Goal: Task Accomplishment & Management: Complete application form

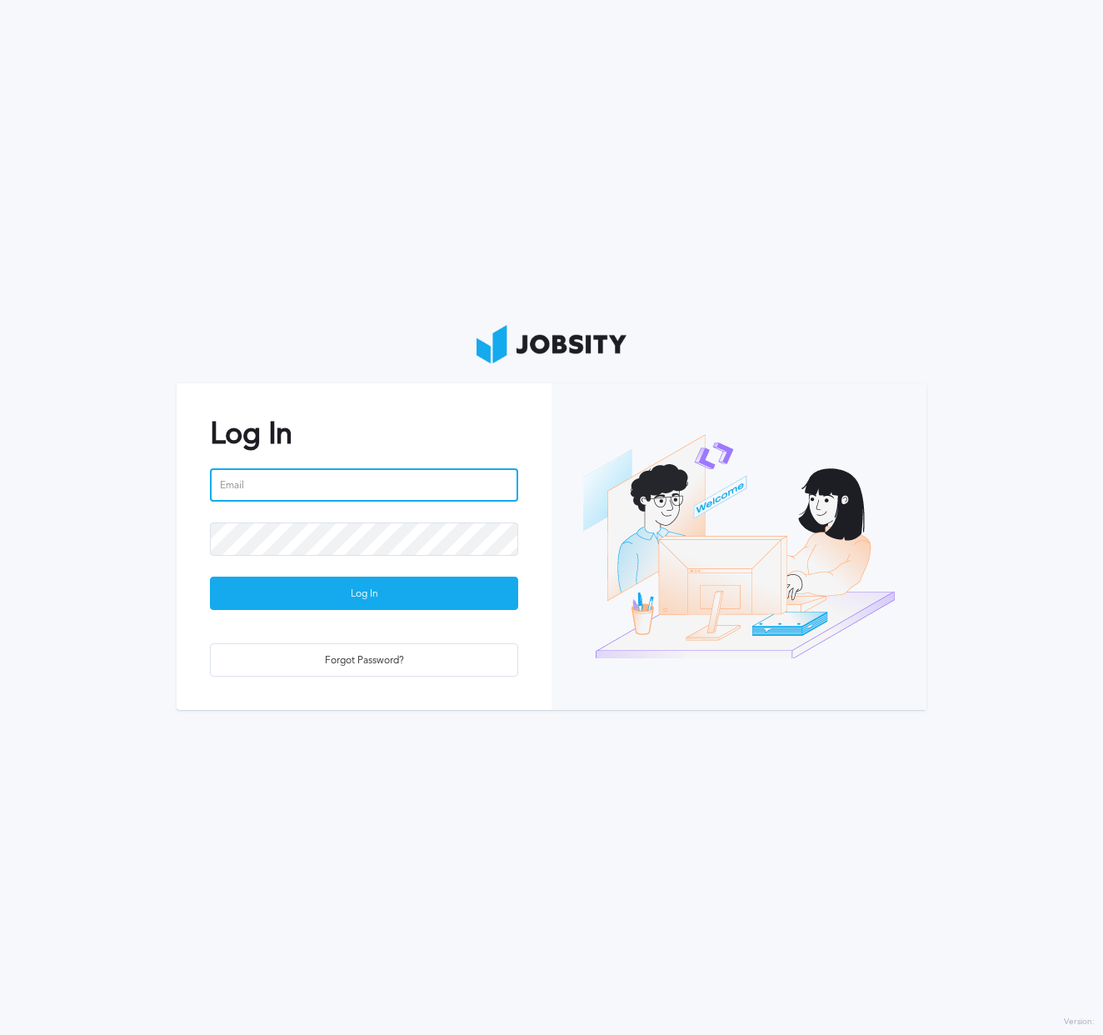
type input "[PERSON_NAME][EMAIL_ADDRESS][PERSON_NAME][DOMAIN_NAME]"
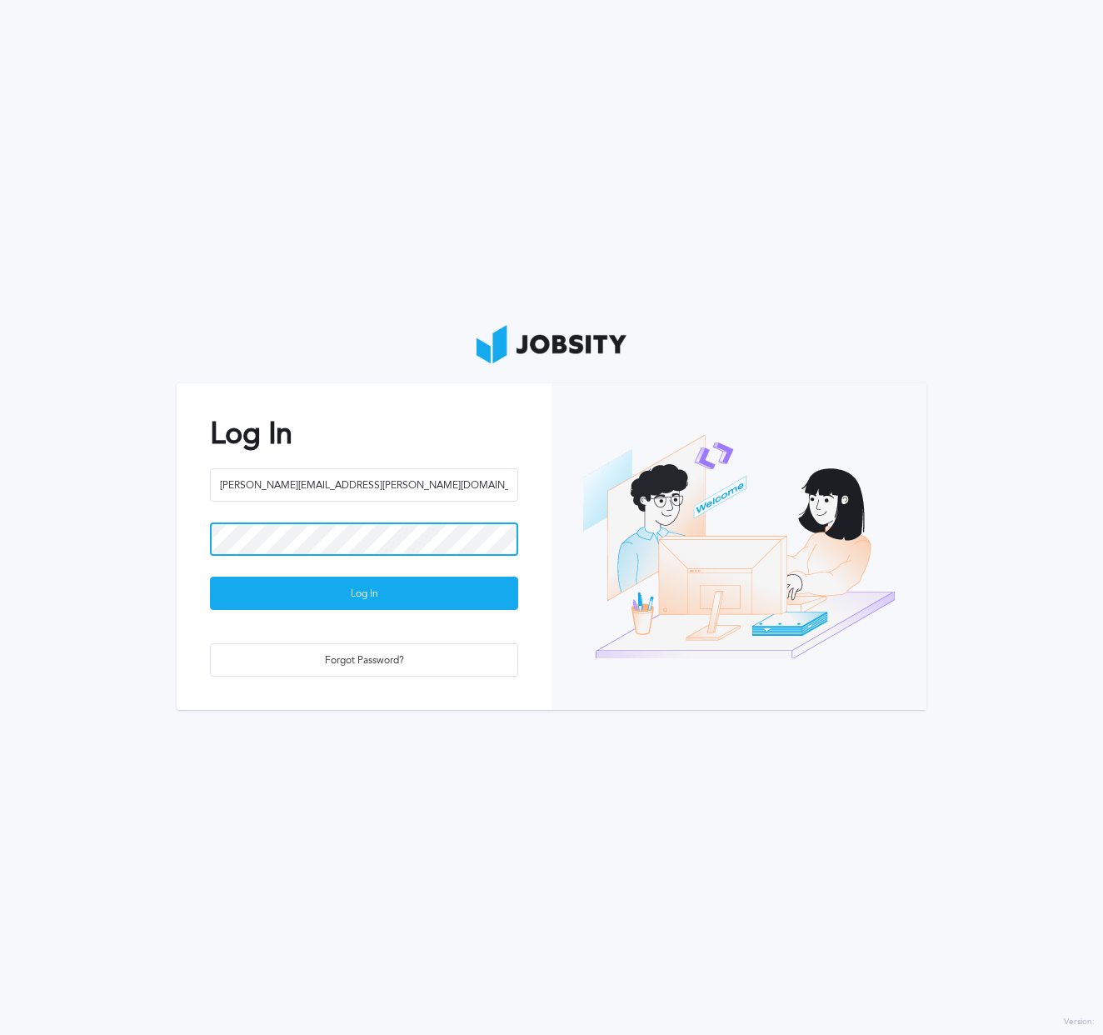
click at [364, 592] on button "Log In" at bounding box center [364, 592] width 308 height 33
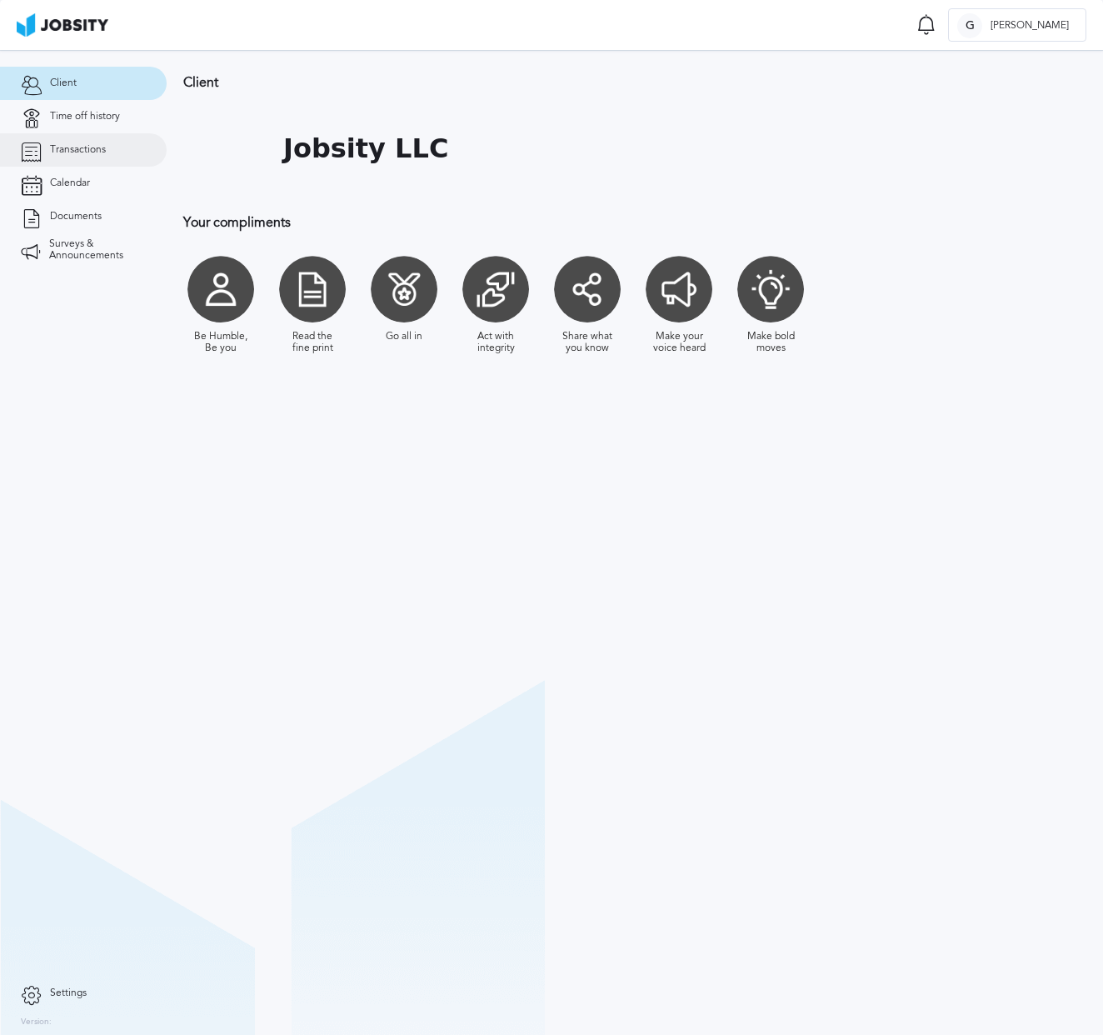
click at [93, 156] on link "Transactions" at bounding box center [83, 149] width 167 height 33
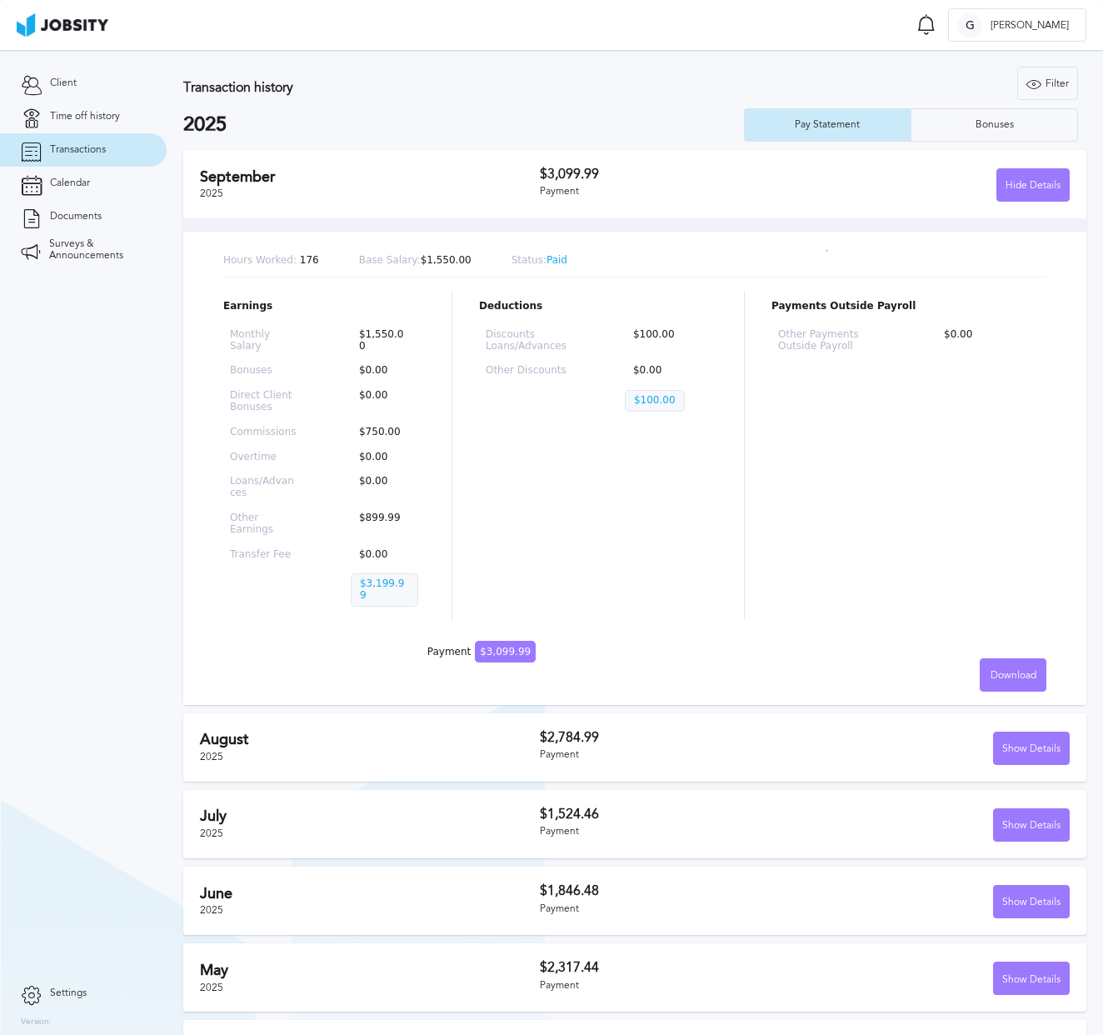
click at [555, 749] on div "Payment" at bounding box center [672, 755] width 265 height 12
click at [735, 730] on h3 "$2,784.99" at bounding box center [672, 737] width 265 height 15
click at [1035, 732] on div "Show Details" at bounding box center [1031, 748] width 75 height 33
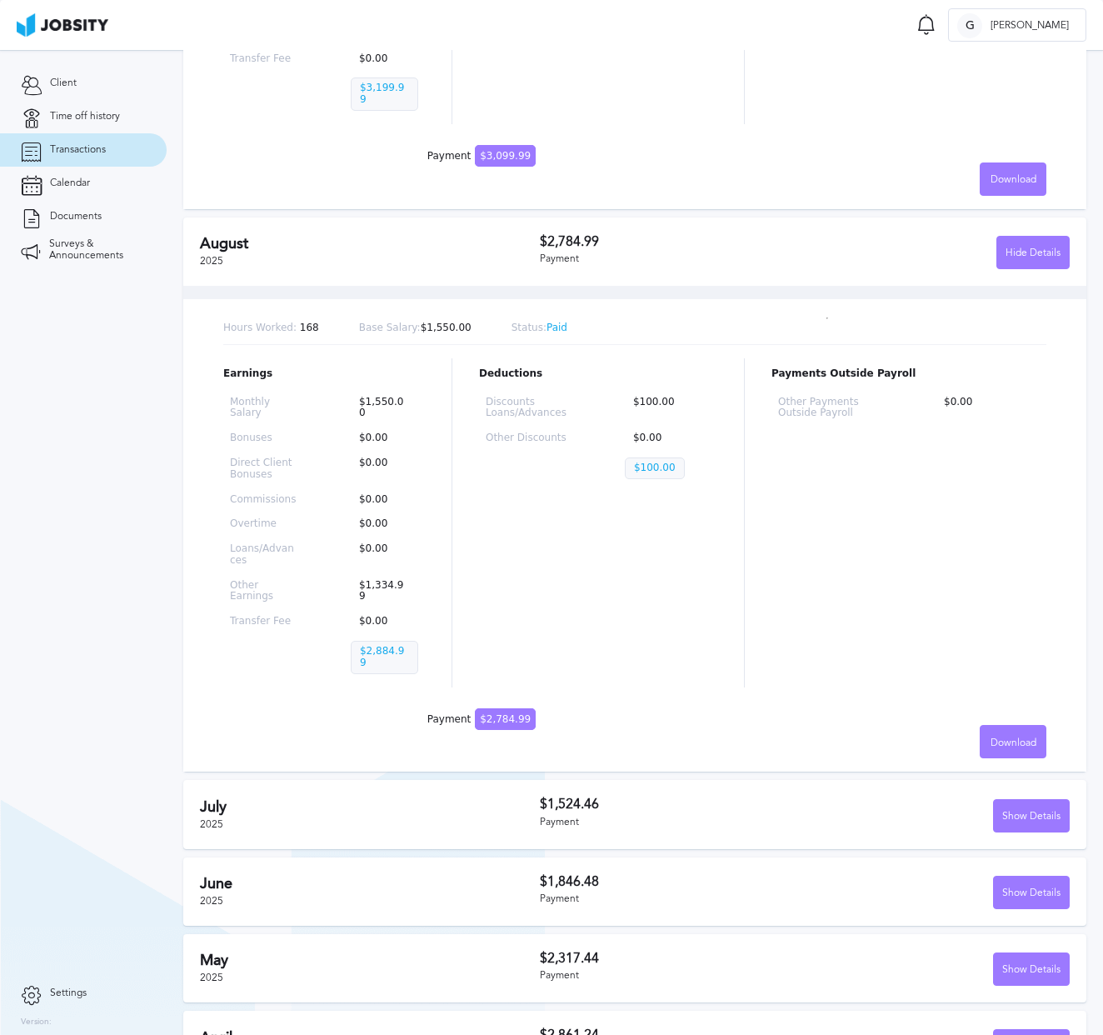
scroll to position [670, 0]
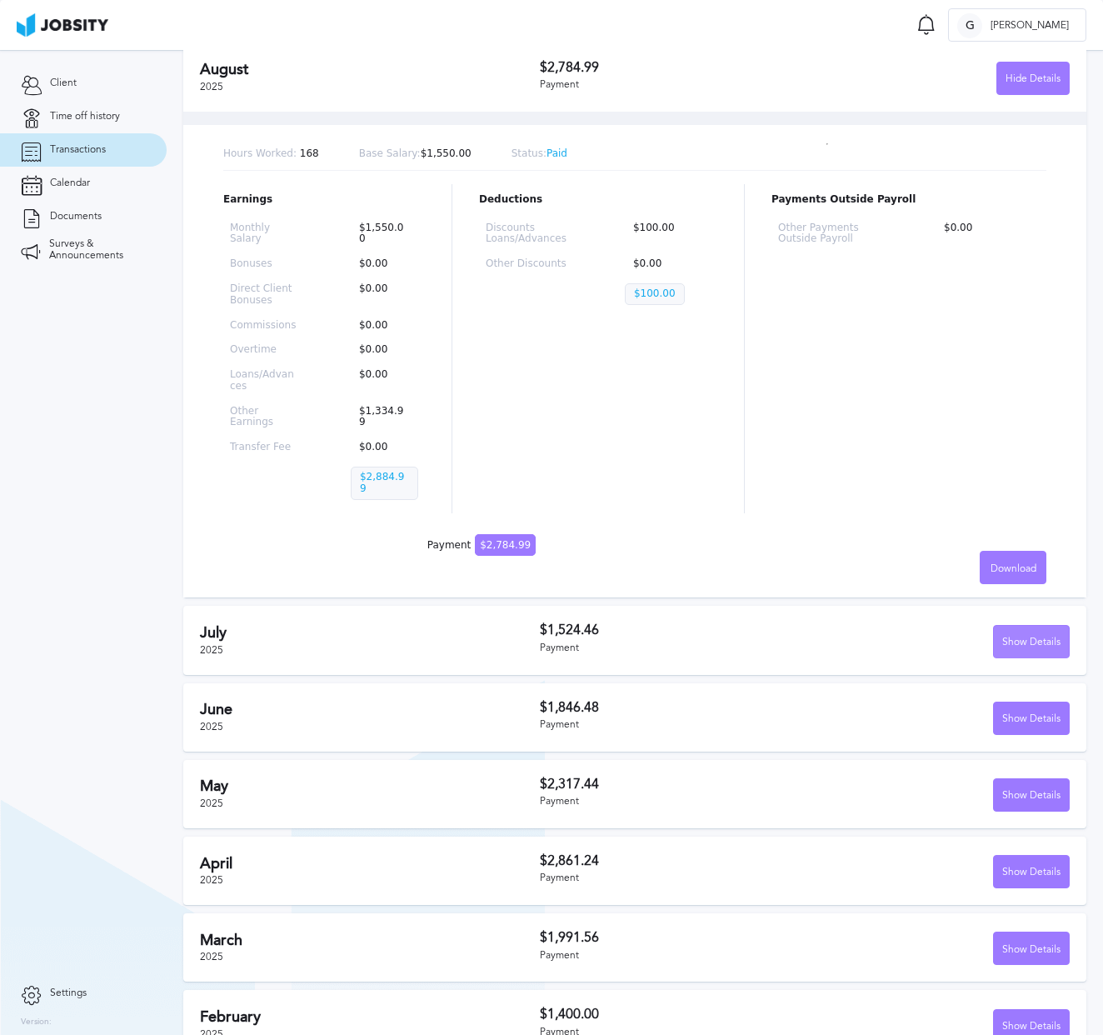
click at [1016, 626] on div "Show Details" at bounding box center [1031, 642] width 75 height 33
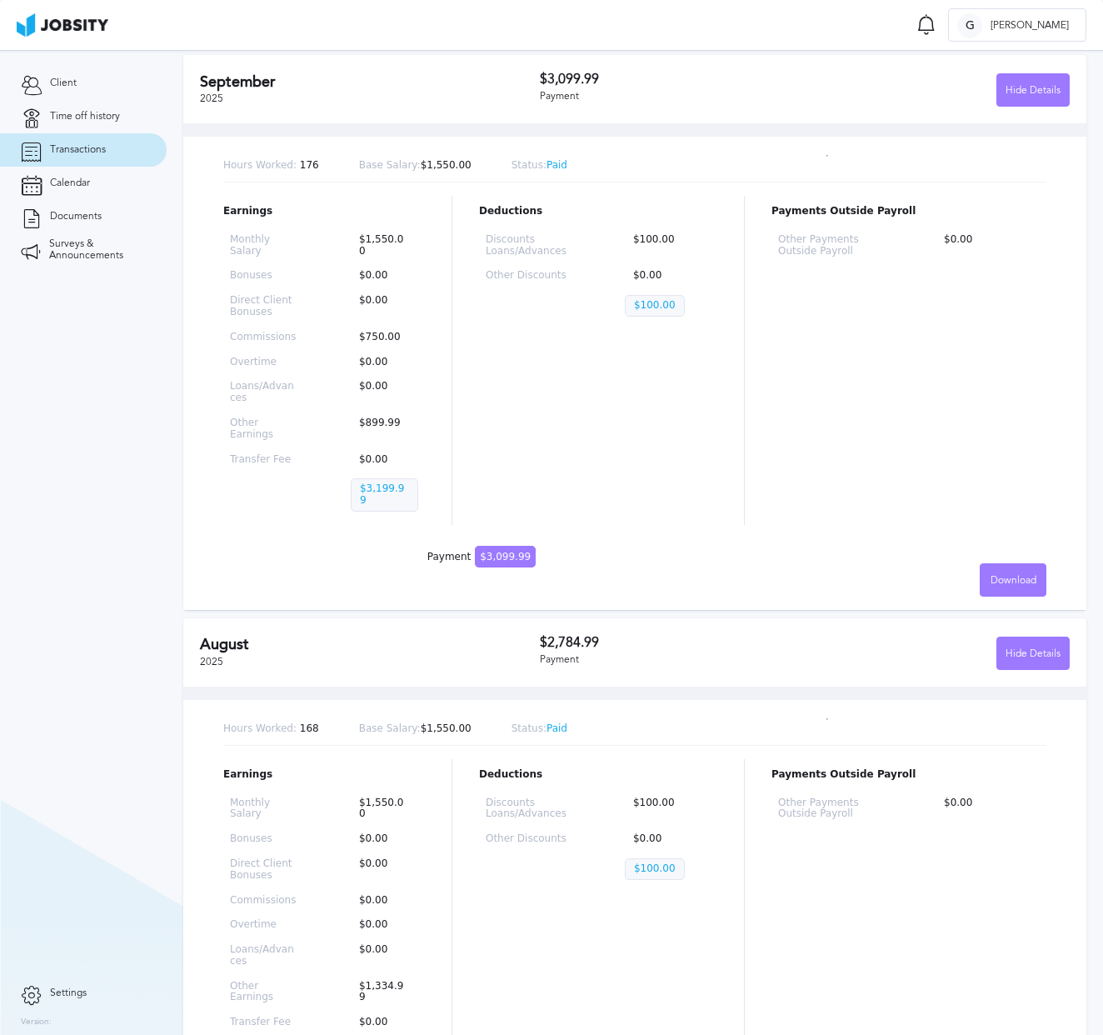
scroll to position [0, 0]
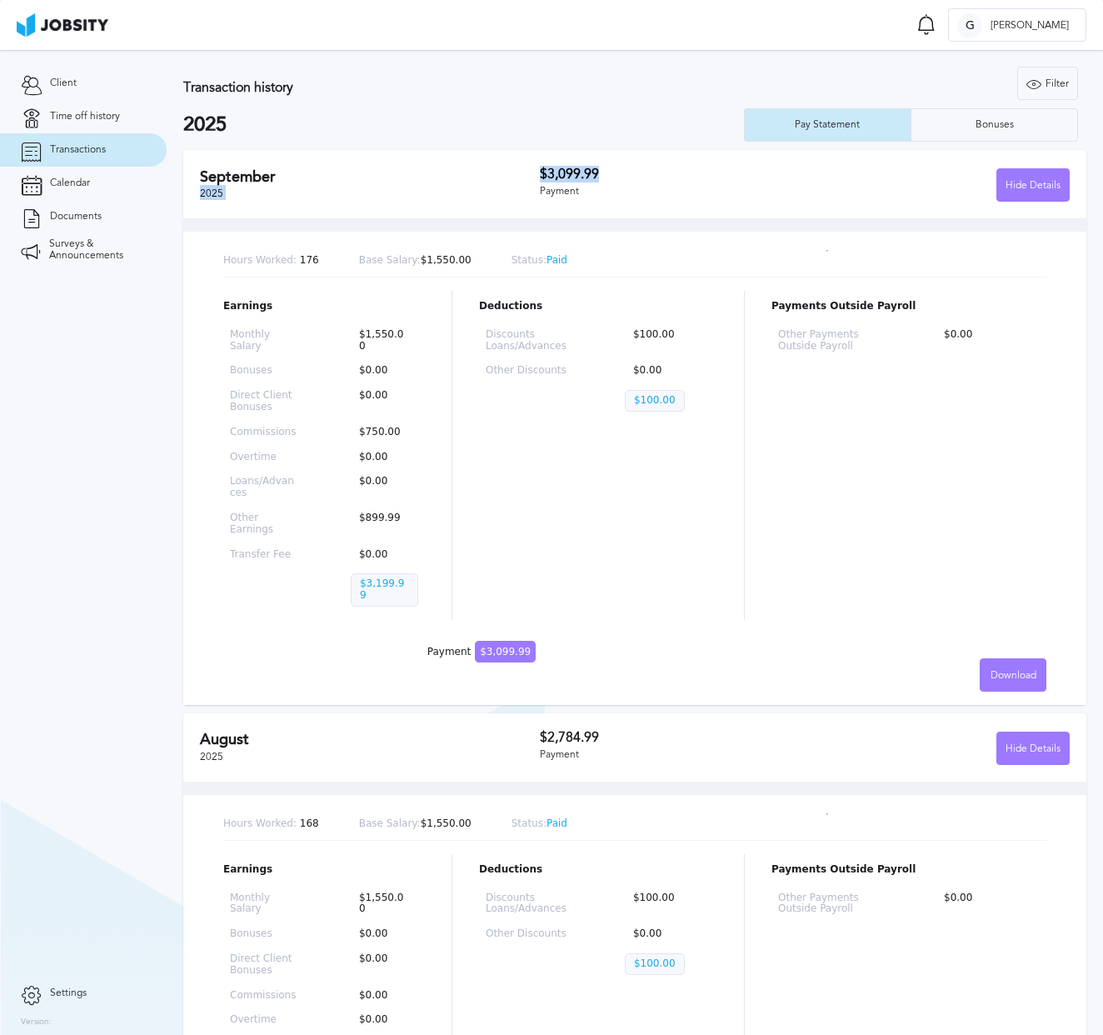
drag, startPoint x: 530, startPoint y: 172, endPoint x: 622, endPoint y: 177, distance: 92.7
click at [632, 177] on div "[DATE] $3,099.99 Payment Hide Details" at bounding box center [634, 184] width 903 height 68
click at [621, 178] on h3 "$3,099.99" at bounding box center [672, 174] width 265 height 15
drag, startPoint x: 544, startPoint y: 166, endPoint x: 577, endPoint y: 175, distance: 34.6
click at [596, 174] on div "[DATE] $3,099.99 Payment Hide Details" at bounding box center [634, 184] width 903 height 68
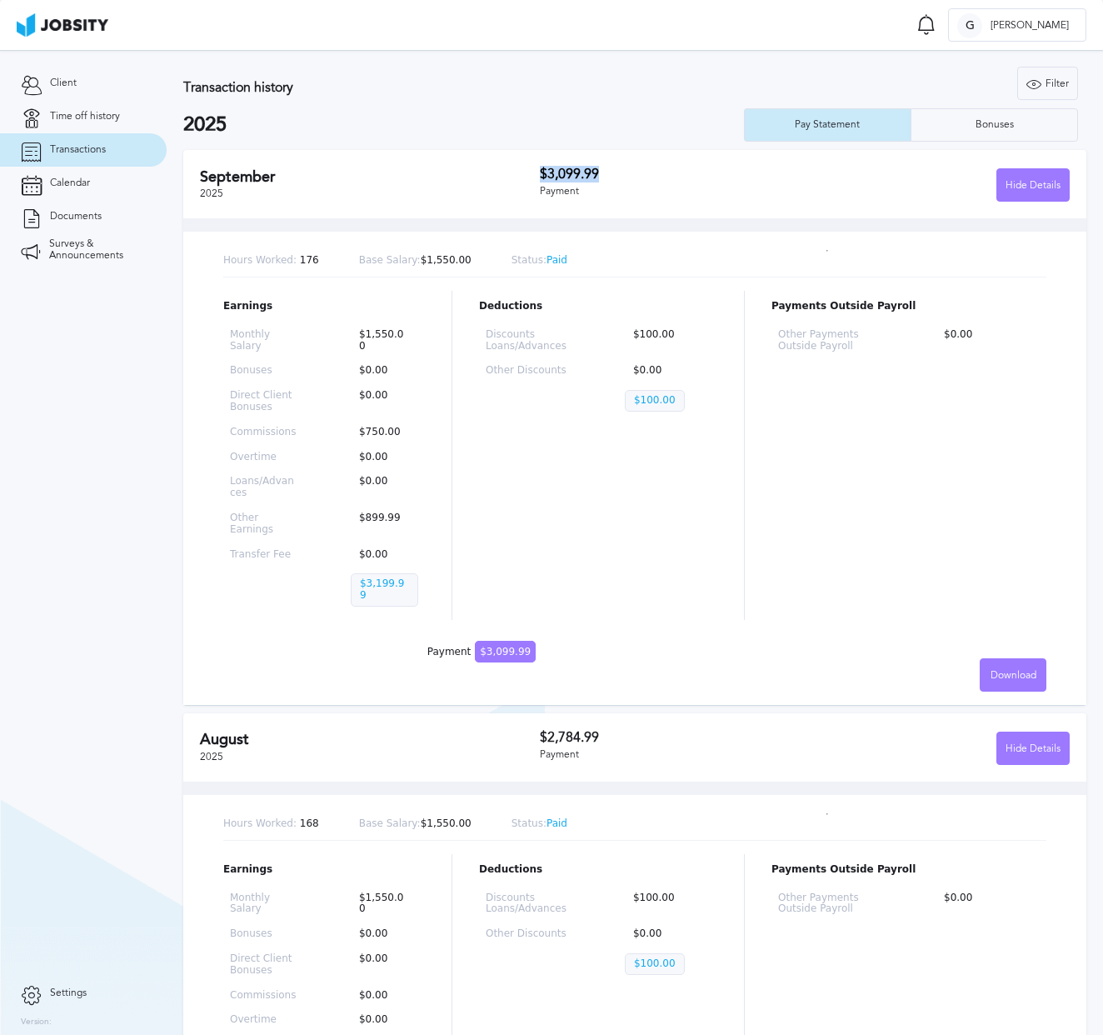
copy h3 "$3,099.99"
click at [632, 411] on div "Discounts Loans/Advances $100.00 Other Discounts $0.00 $100.00" at bounding box center [598, 373] width 238 height 102
click at [391, 342] on p "$1,550.00" at bounding box center [384, 340] width 67 height 23
drag, startPoint x: 357, startPoint y: 426, endPoint x: 409, endPoint y: 426, distance: 52.5
click at [409, 427] on p "$750.00" at bounding box center [384, 433] width 67 height 12
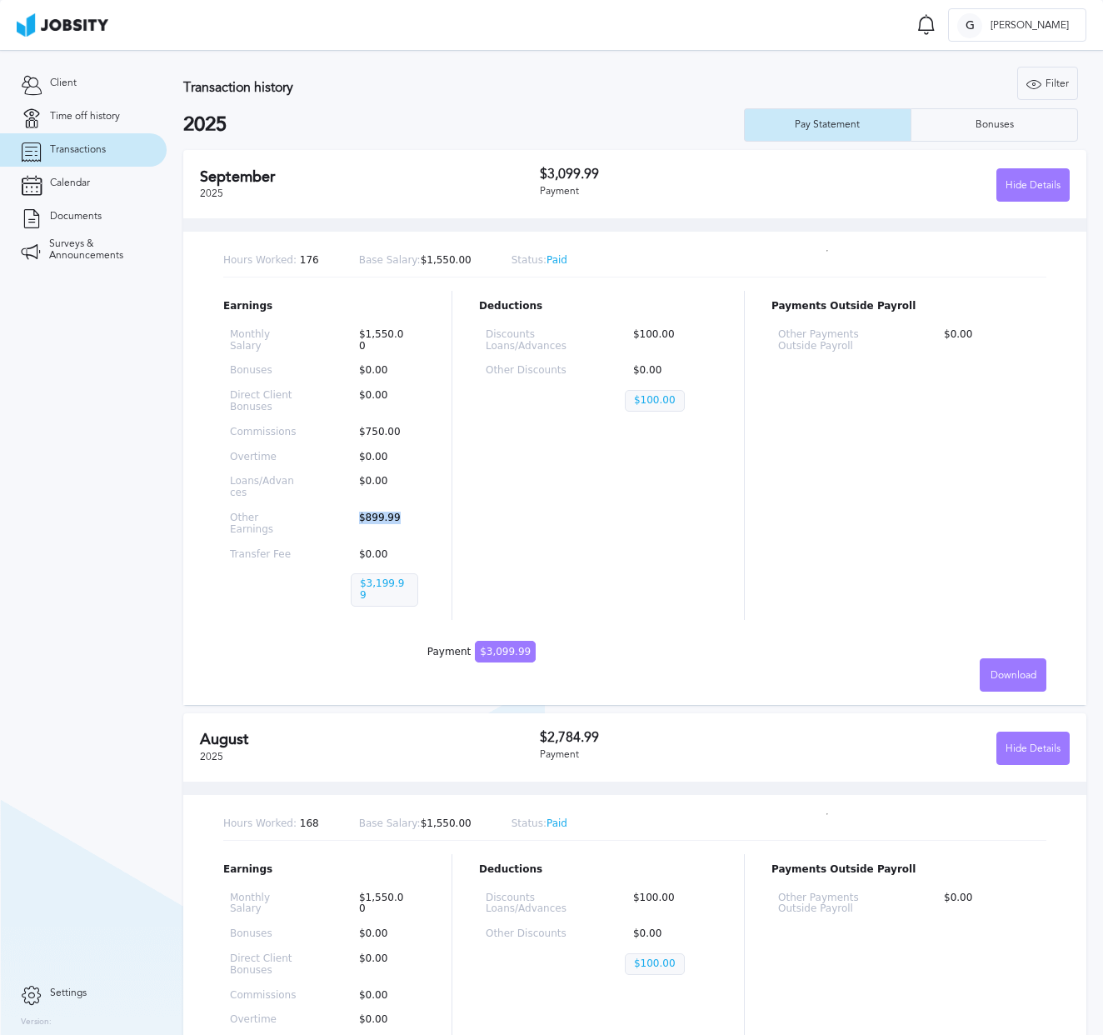
drag, startPoint x: 359, startPoint y: 511, endPoint x: 395, endPoint y: 506, distance: 36.3
click at [395, 512] on p "$899.99" at bounding box center [384, 523] width 67 height 23
click at [435, 506] on div "Earnings Monthly Salary $1,550.00 Bonuses $0.00 Direct Client Bonuses $0.00 Com…" at bounding box center [634, 455] width 823 height 329
click at [492, 641] on span "$3,099.99" at bounding box center [505, 652] width 61 height 22
click at [54, 177] on span "Calendar" at bounding box center [70, 183] width 40 height 12
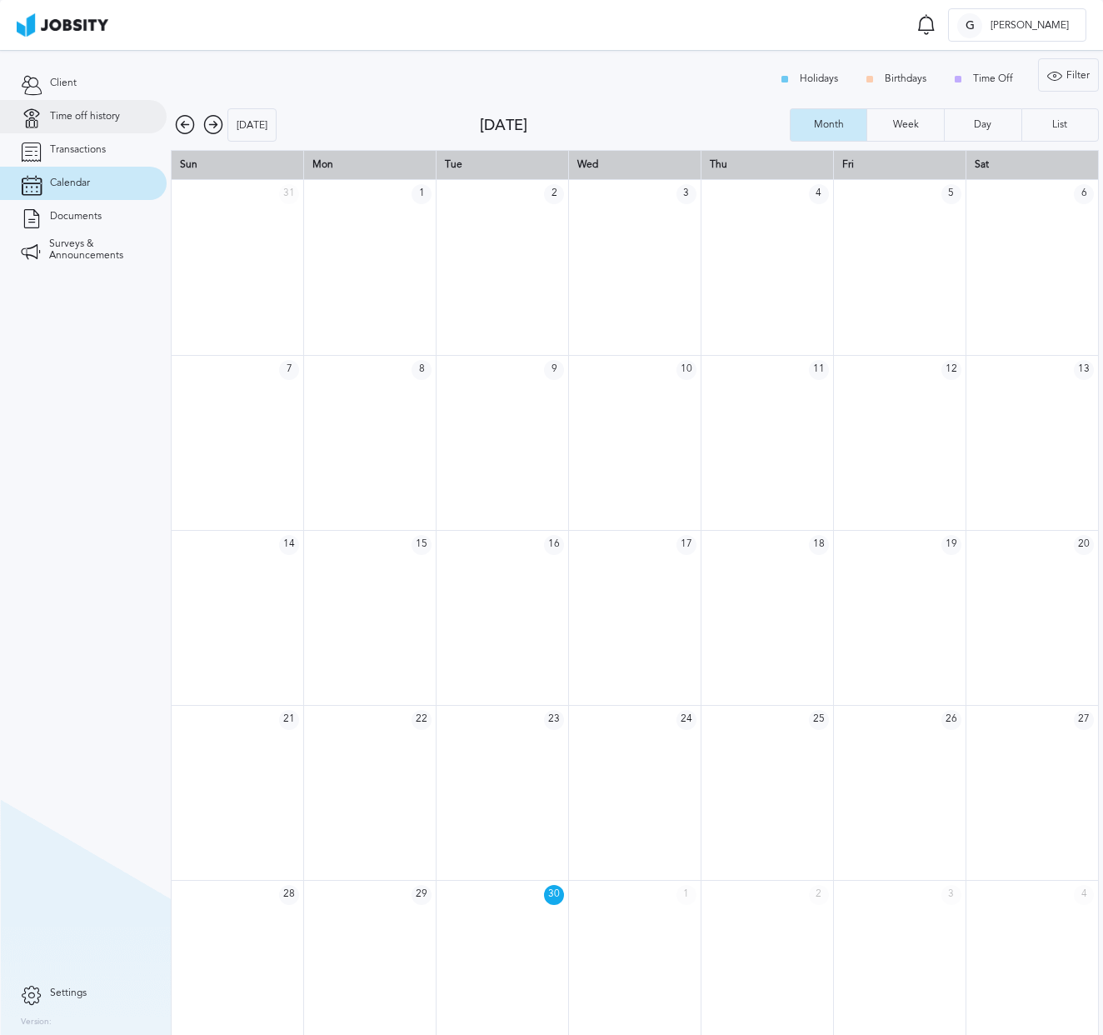
click at [94, 114] on span "Time off history" at bounding box center [85, 117] width 70 height 12
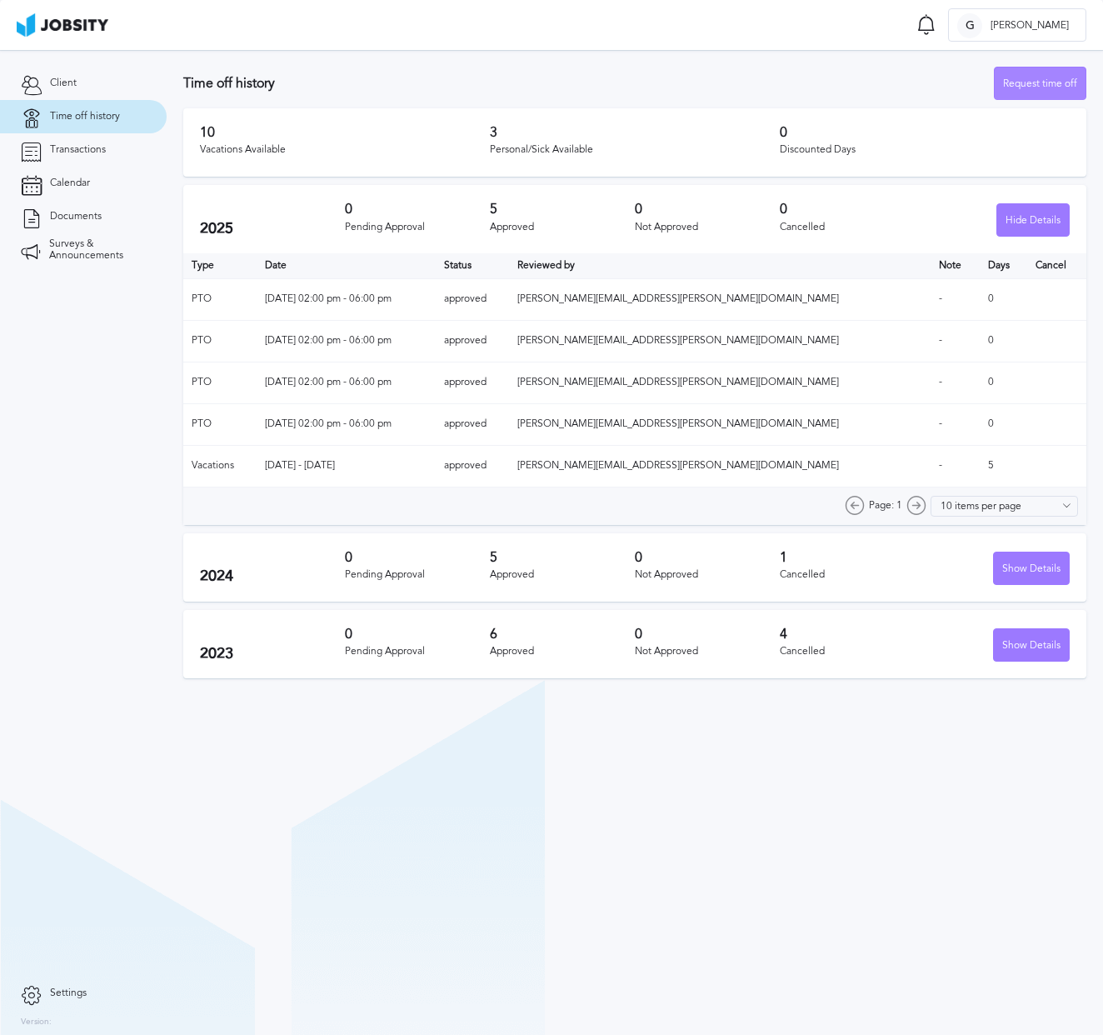
click at [1042, 78] on div "Request time off" at bounding box center [1040, 83] width 91 height 33
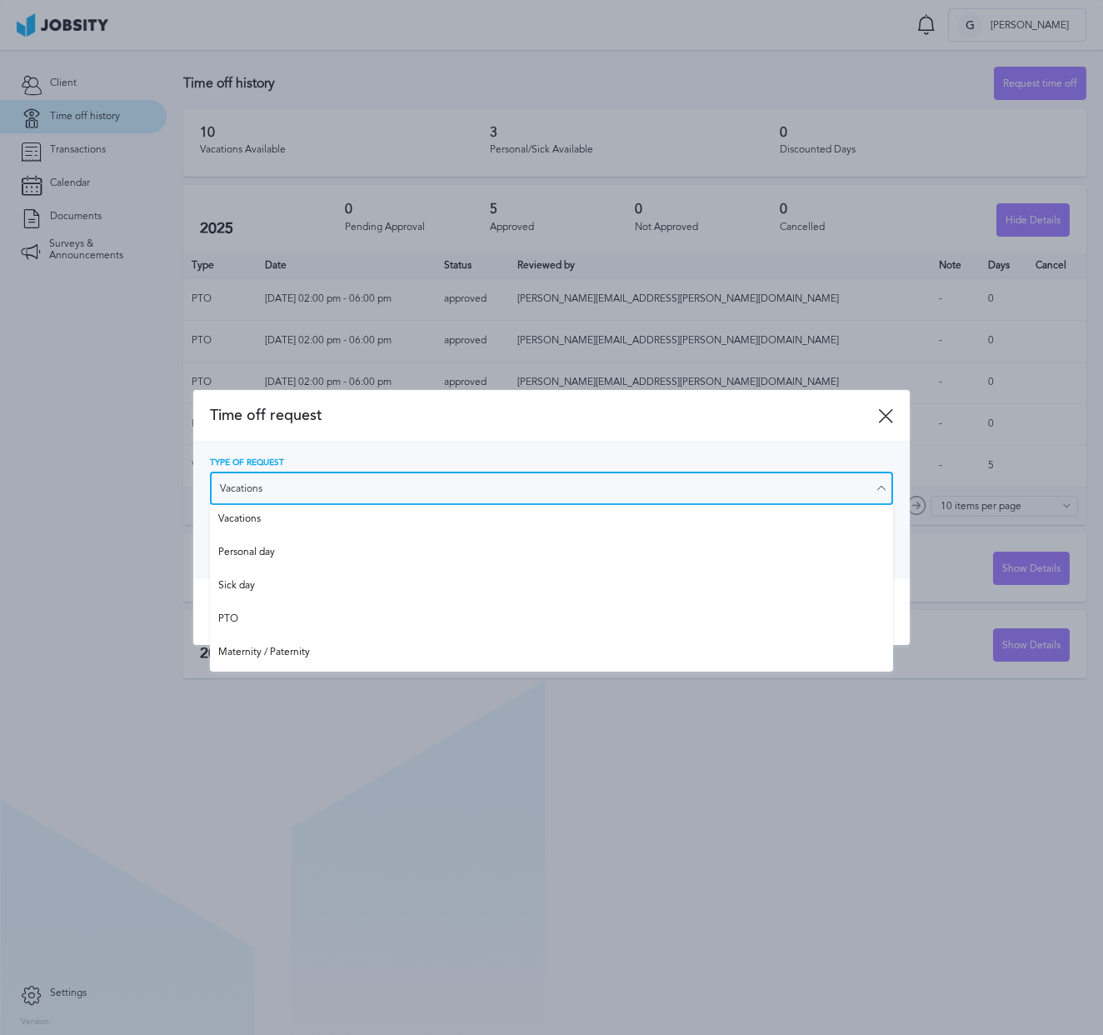
click at [320, 494] on input "Vacations" at bounding box center [551, 488] width 683 height 33
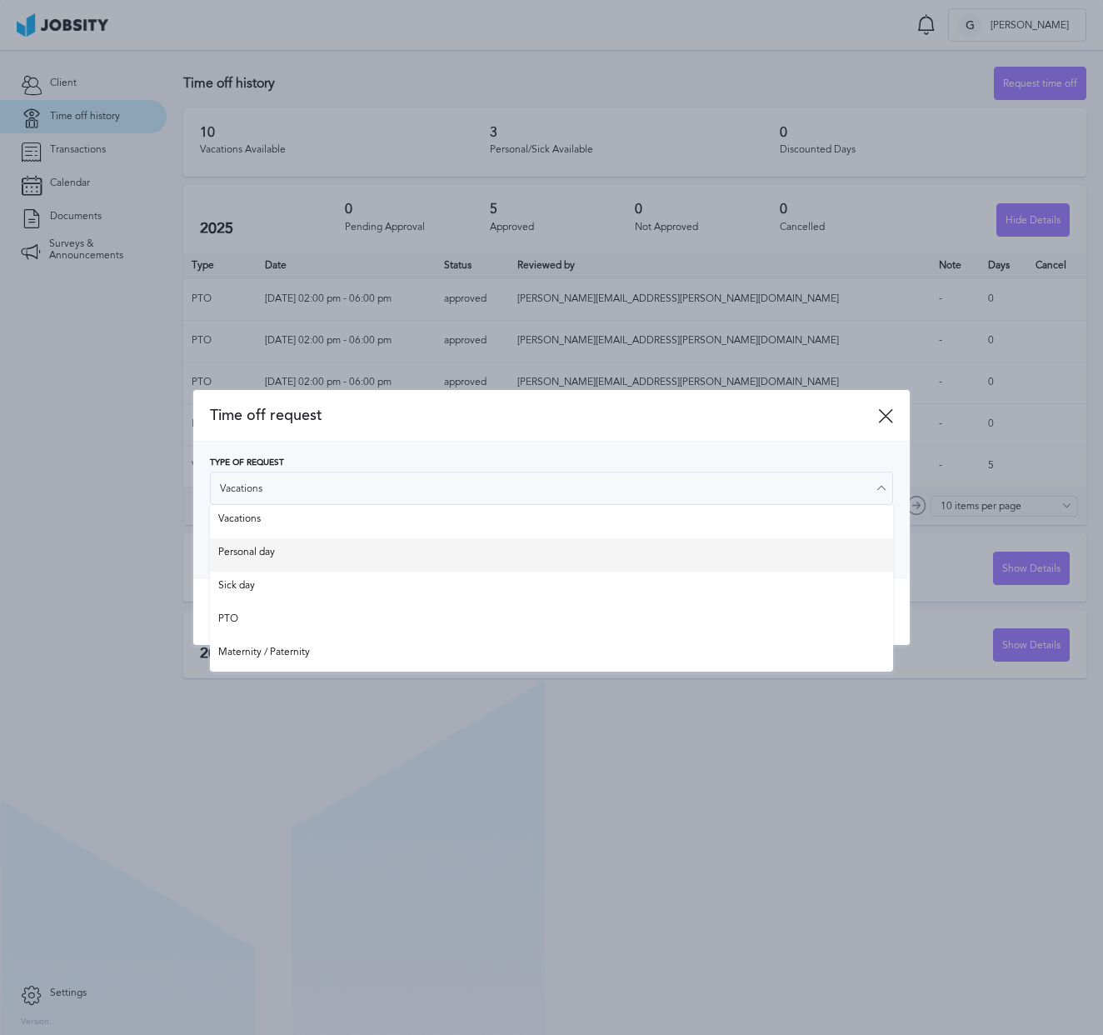
type input "Personal day"
click at [302, 553] on div "Type of Request Personal day Vacations Personal day Sick day PTO Maternity / Pa…" at bounding box center [551, 509] width 683 height 102
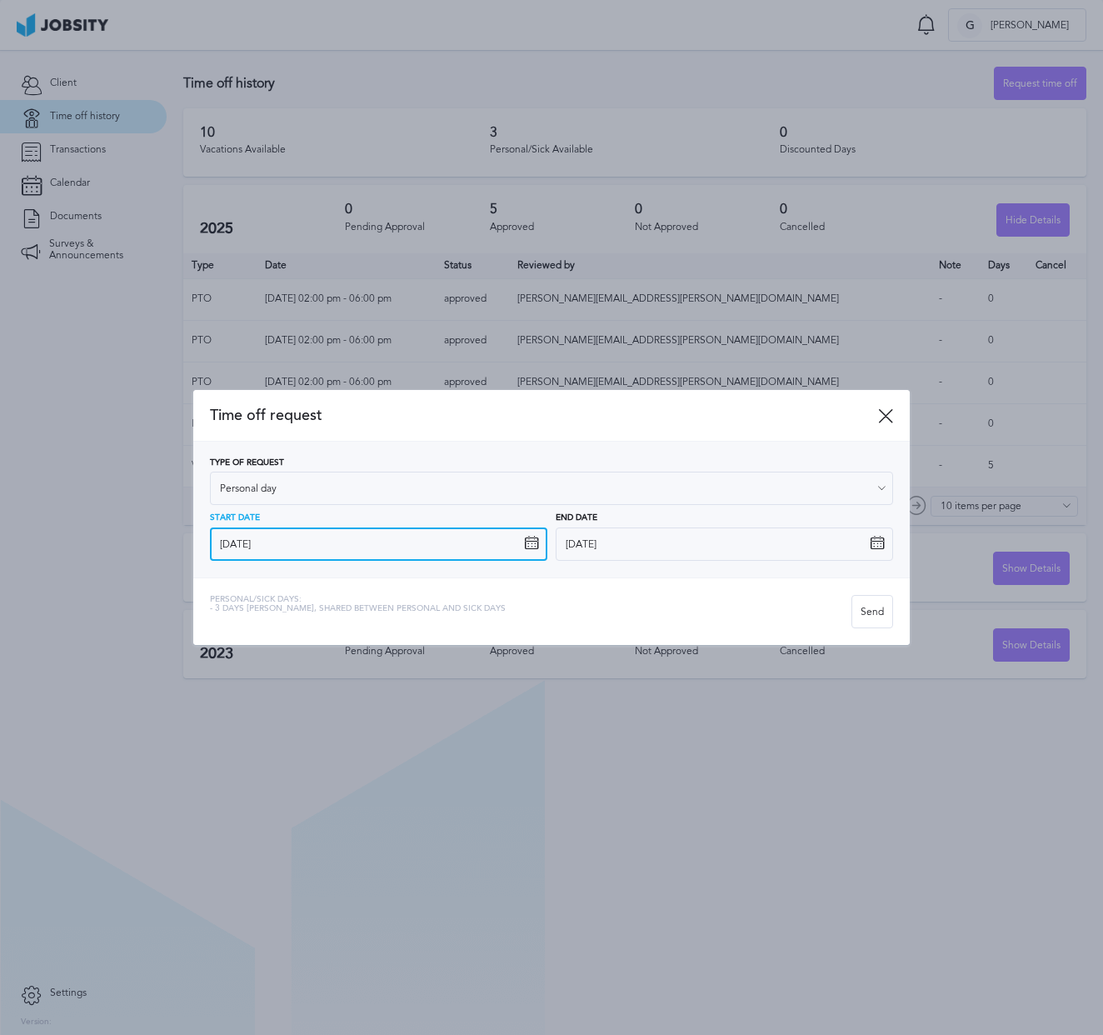
click at [333, 543] on input "[DATE]" at bounding box center [378, 543] width 337 height 33
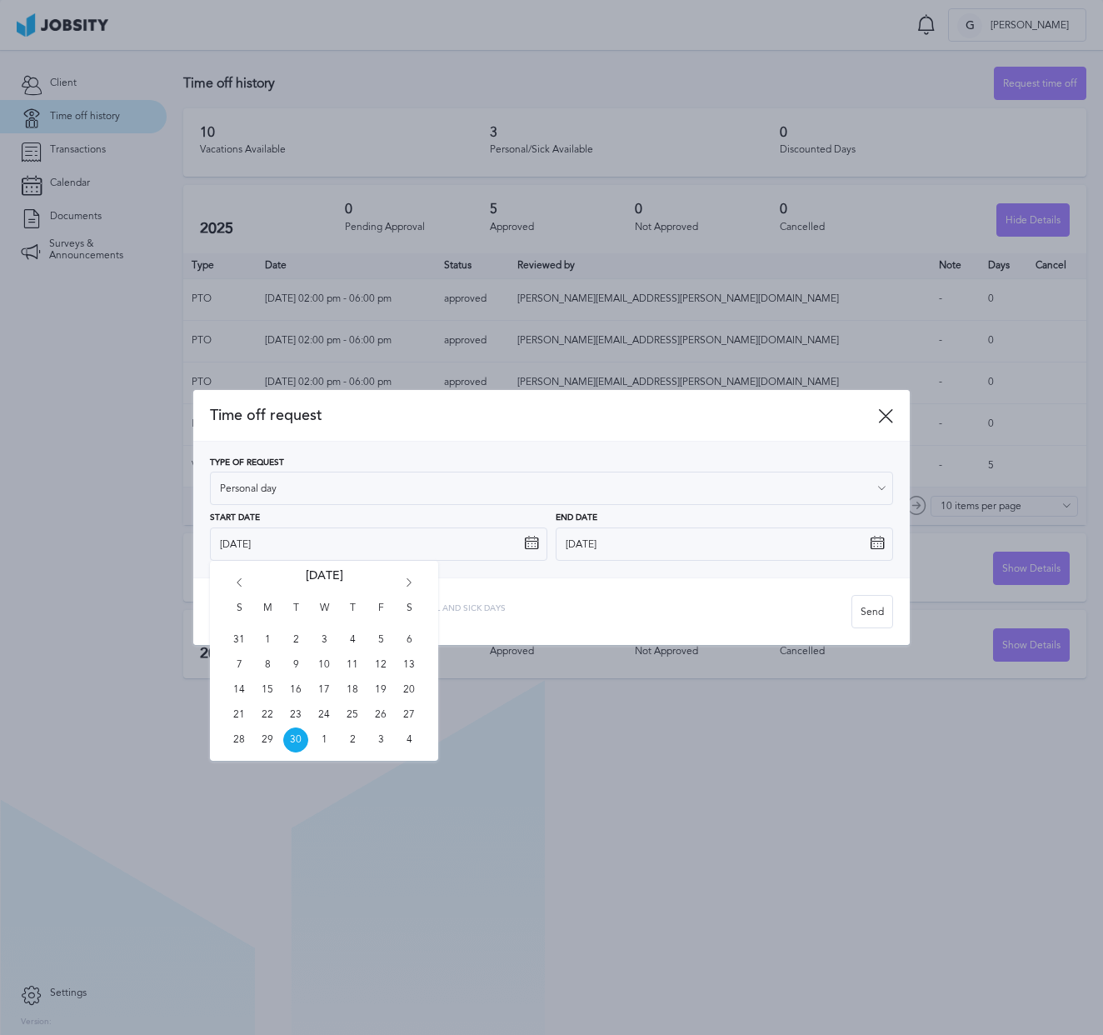
click at [413, 576] on div "S M T W T F S 31 1 2 3 4 5 6 7 8 9 10 11 12 13 14 15 16 17 18 19 20 21 22 23 24…" at bounding box center [324, 661] width 228 height 200
click at [412, 581] on icon "Go forward 1 month" at bounding box center [409, 585] width 15 height 15
click at [327, 738] on span "26" at bounding box center [324, 739] width 25 height 25
type input "[DATE]"
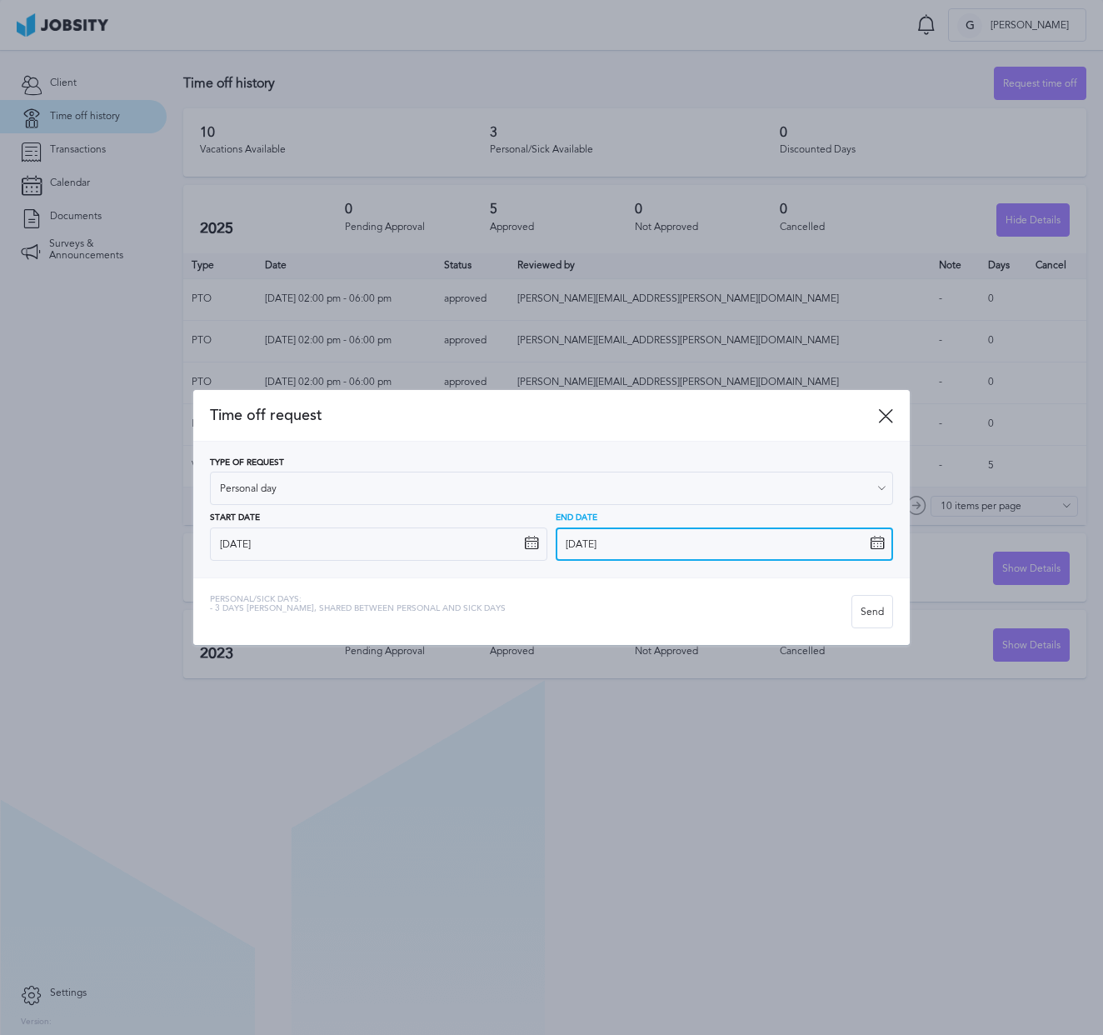
click at [651, 543] on input "[DATE]" at bounding box center [724, 543] width 337 height 33
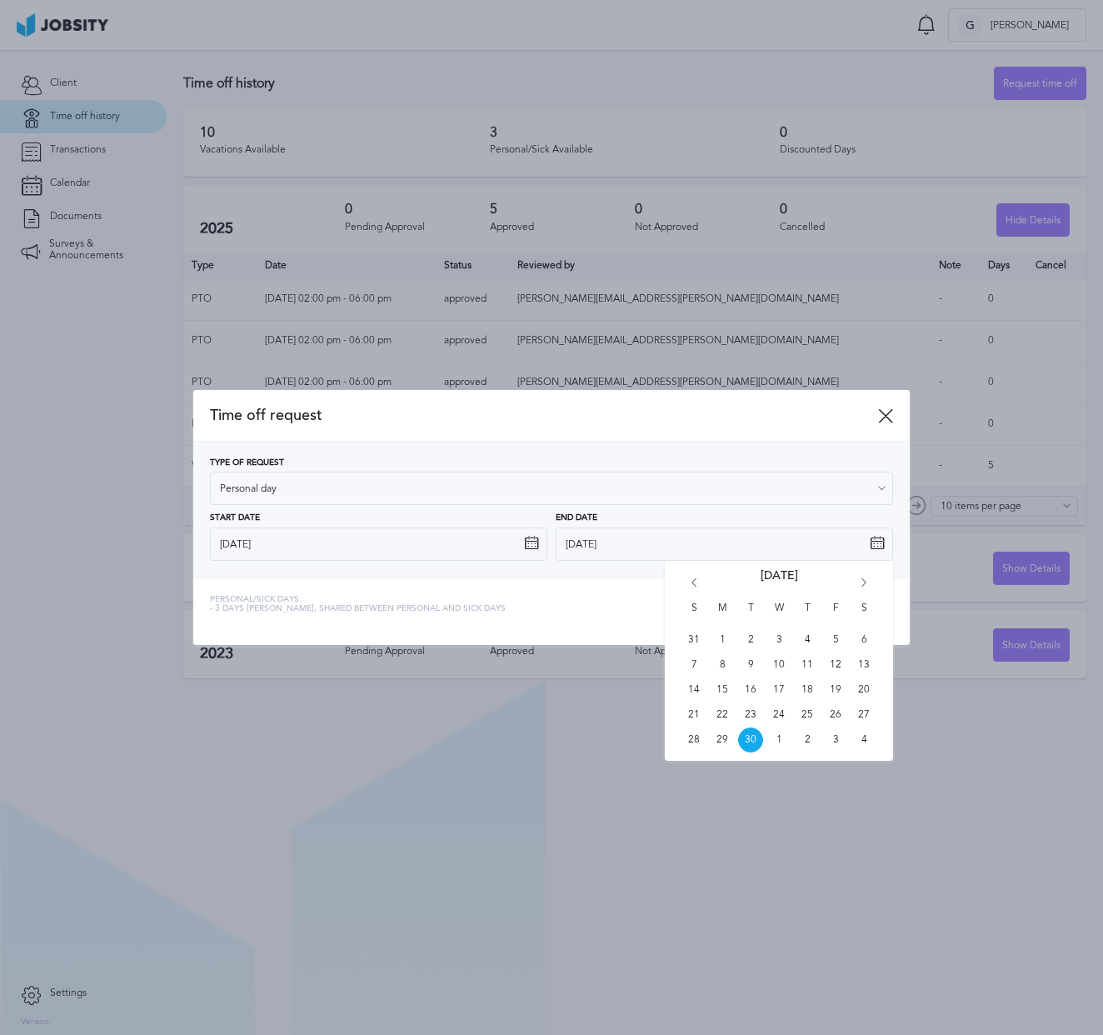
click at [867, 582] on icon "Go forward 1 month" at bounding box center [863, 585] width 15 height 15
click at [842, 736] on span "28" at bounding box center [835, 739] width 25 height 25
type input "[DATE]"
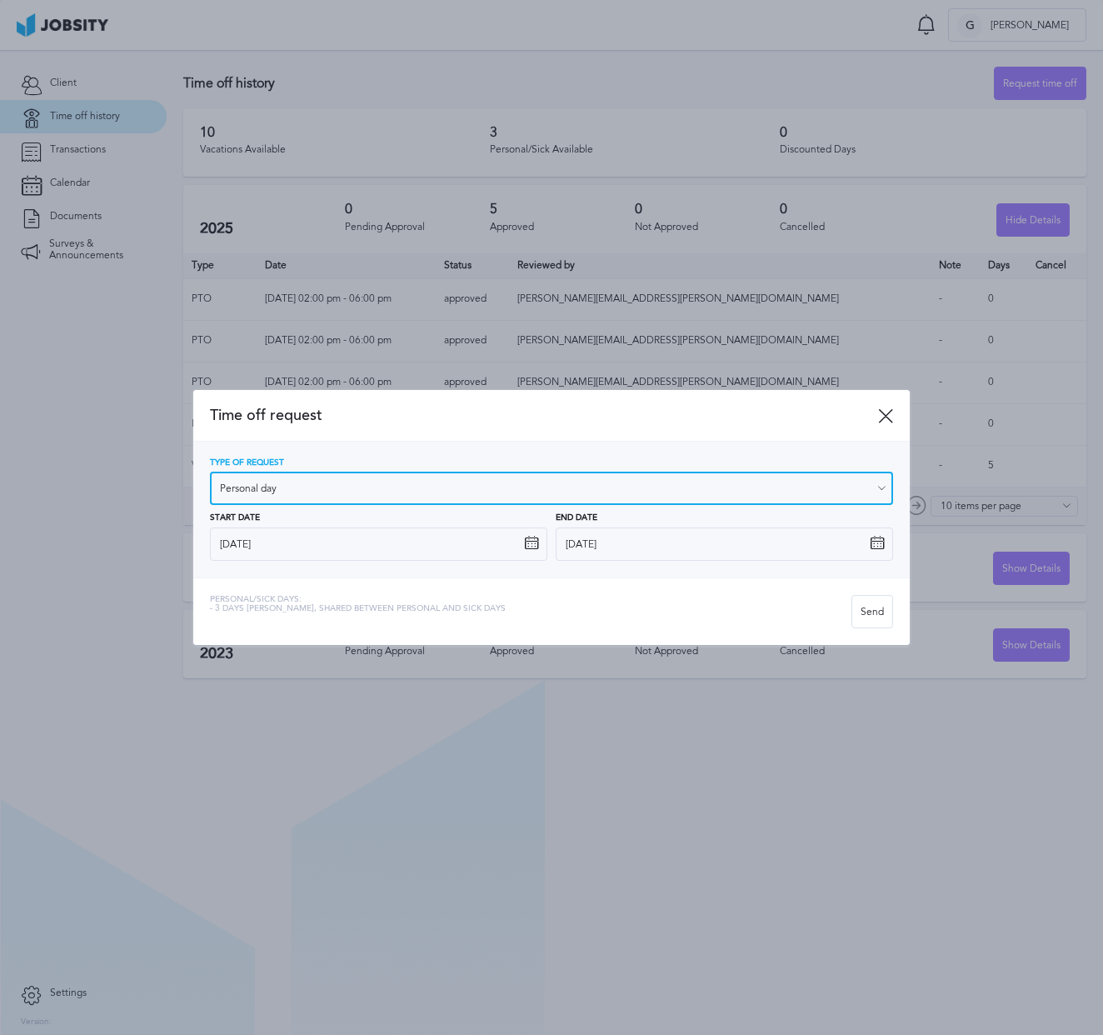
click at [550, 482] on input "Personal day" at bounding box center [551, 488] width 683 height 33
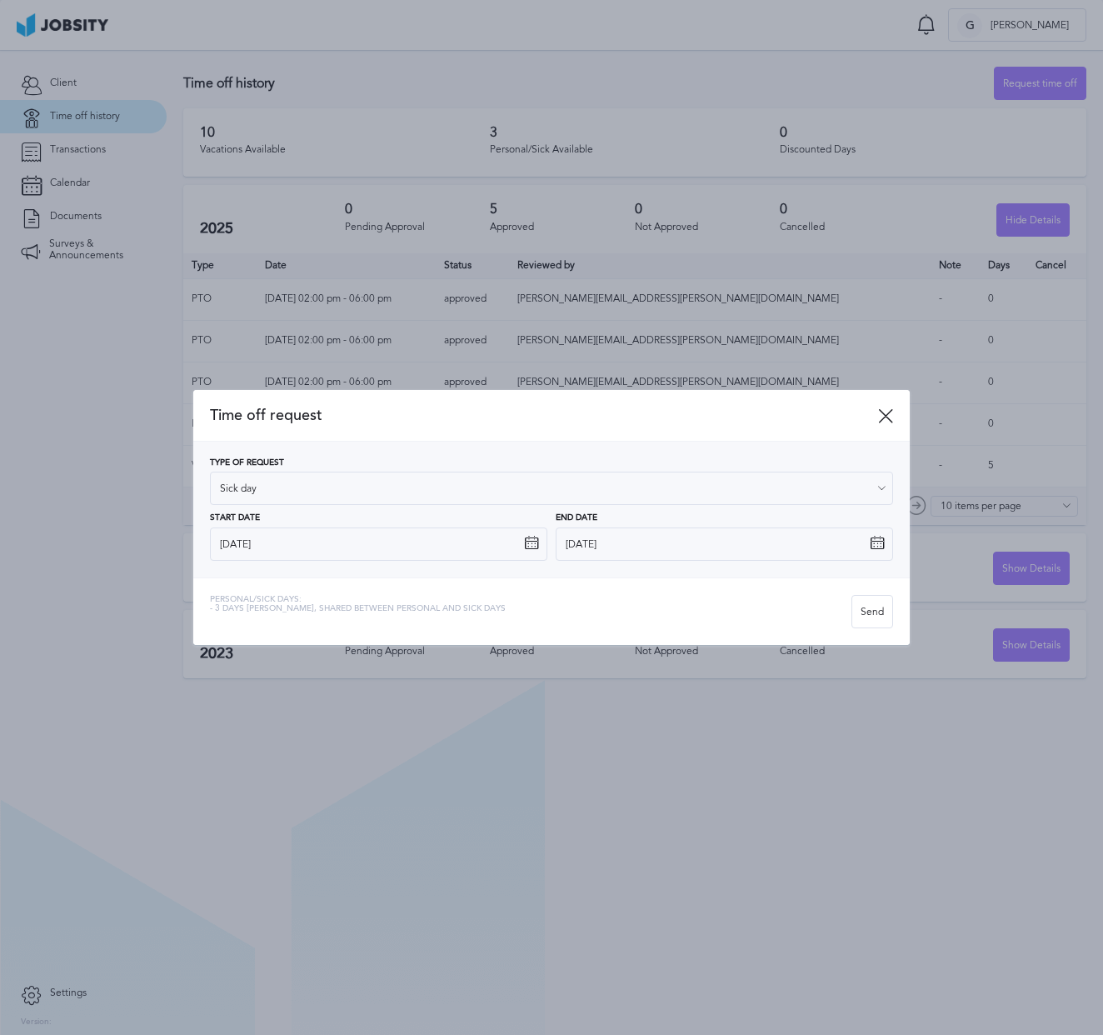
click at [500, 573] on div "Type of Request Sick day Vacations Personal day Sick day PTO Maternity / Patern…" at bounding box center [551, 510] width 716 height 136
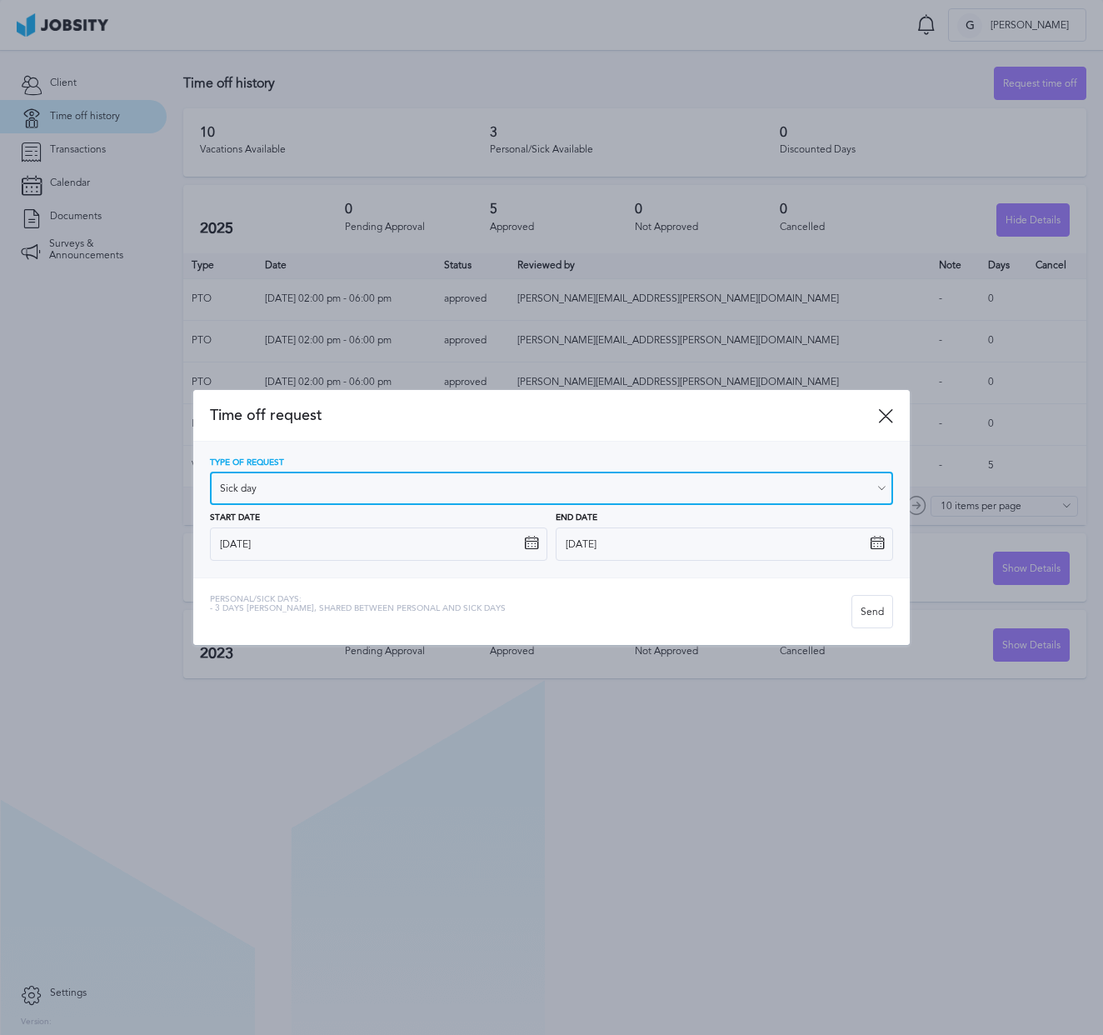
click at [297, 496] on input "Sick day" at bounding box center [551, 488] width 683 height 33
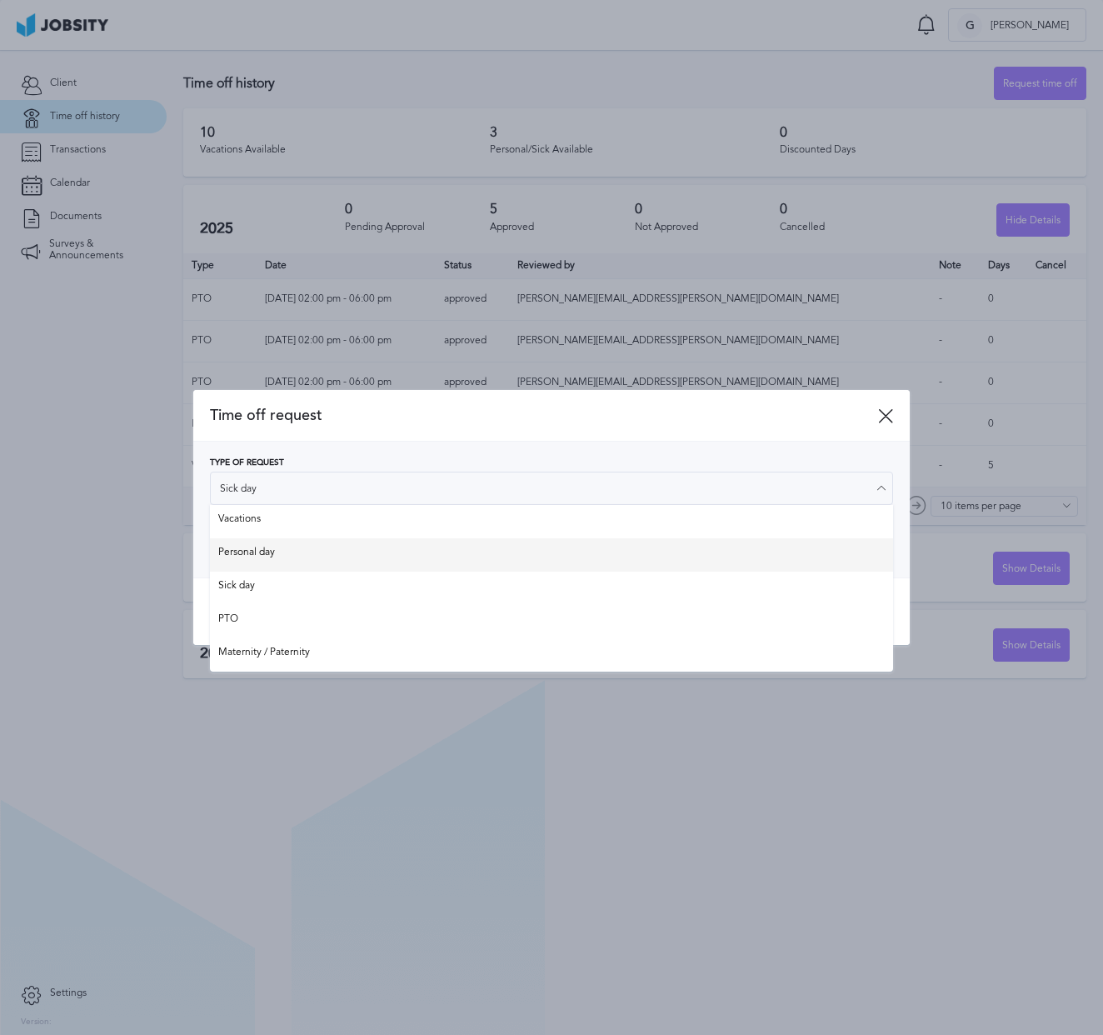
type input "Personal day"
click at [297, 548] on div "Type of Request Personal day Vacations Personal day Sick day PTO Maternity / Pa…" at bounding box center [551, 509] width 683 height 102
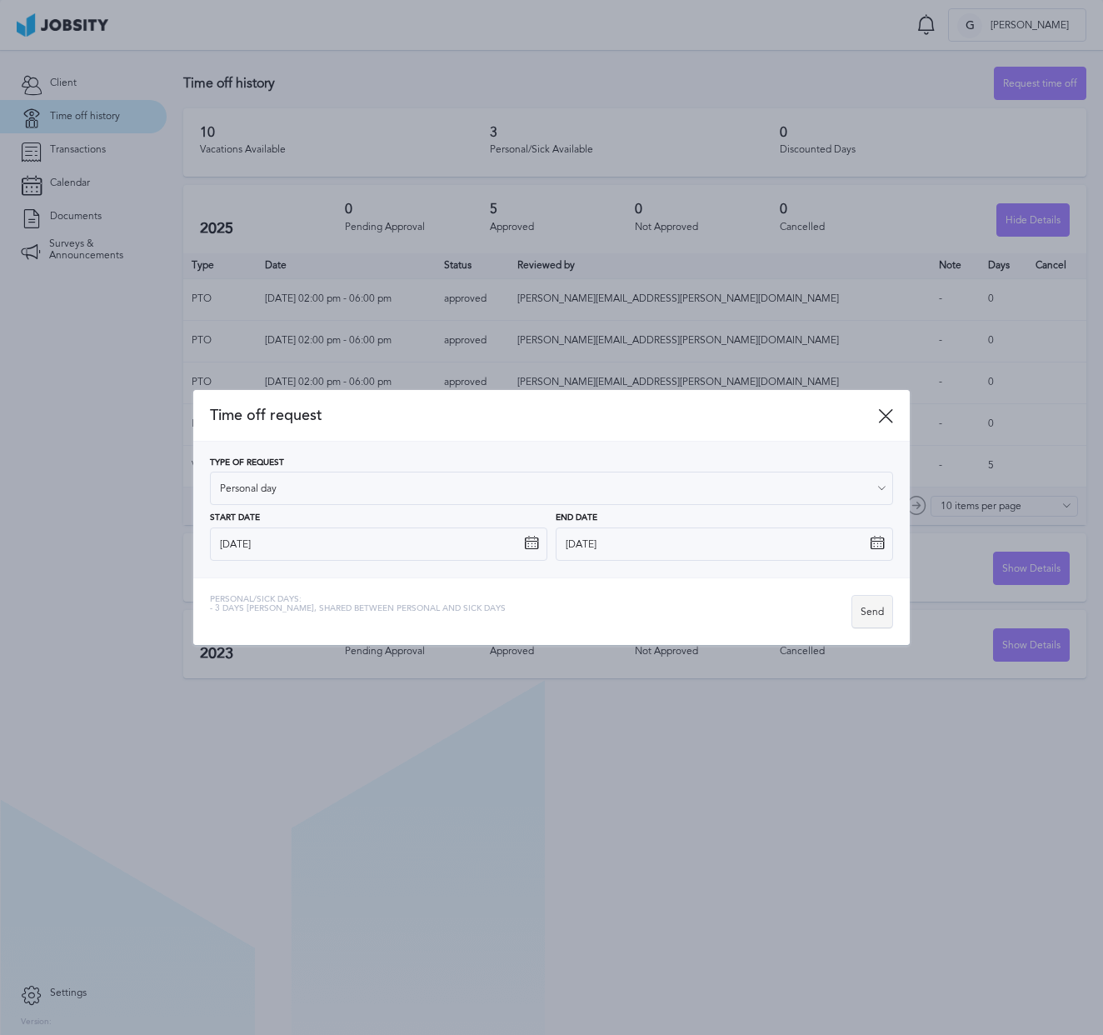
click at [866, 614] on div "Send" at bounding box center [872, 612] width 40 height 33
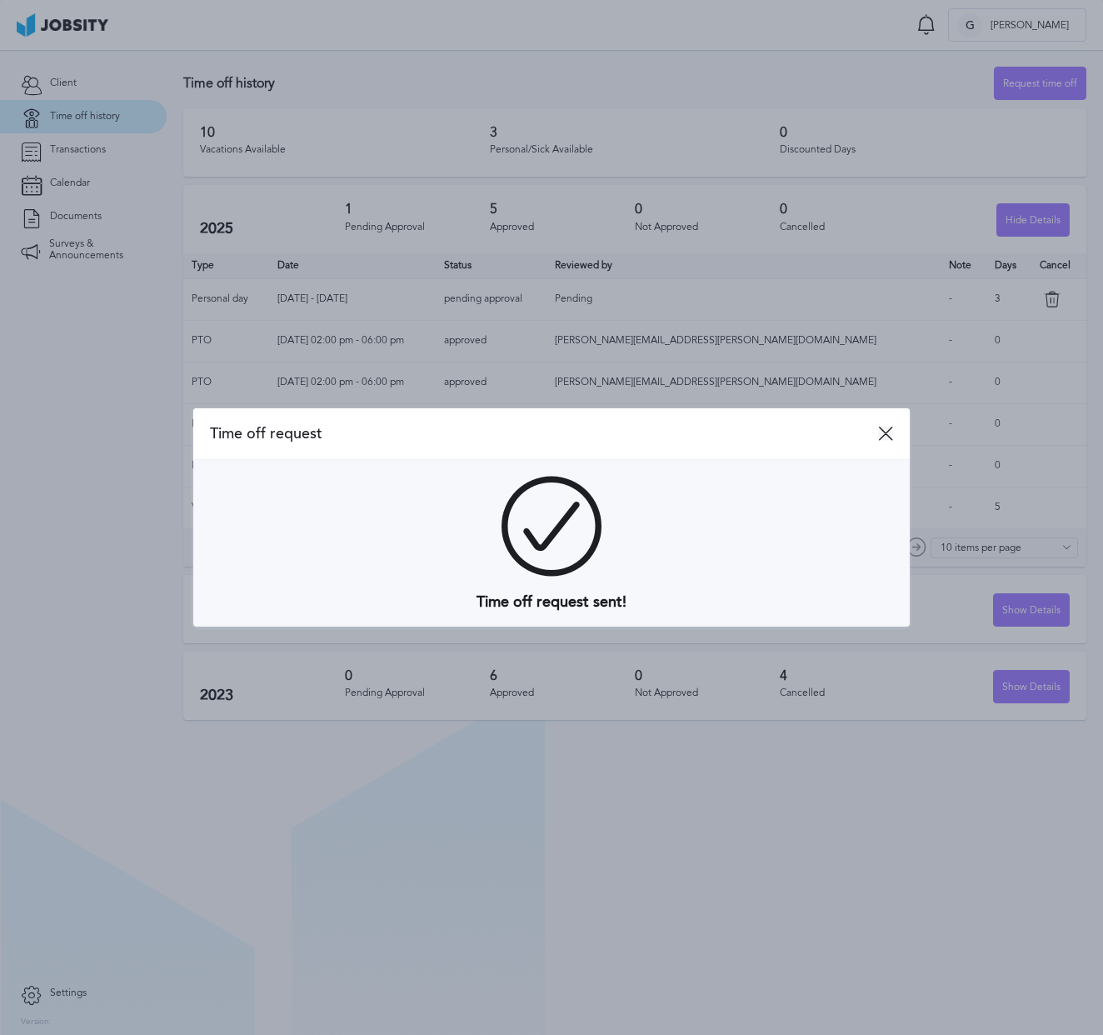
click at [890, 436] on icon at bounding box center [885, 433] width 15 height 15
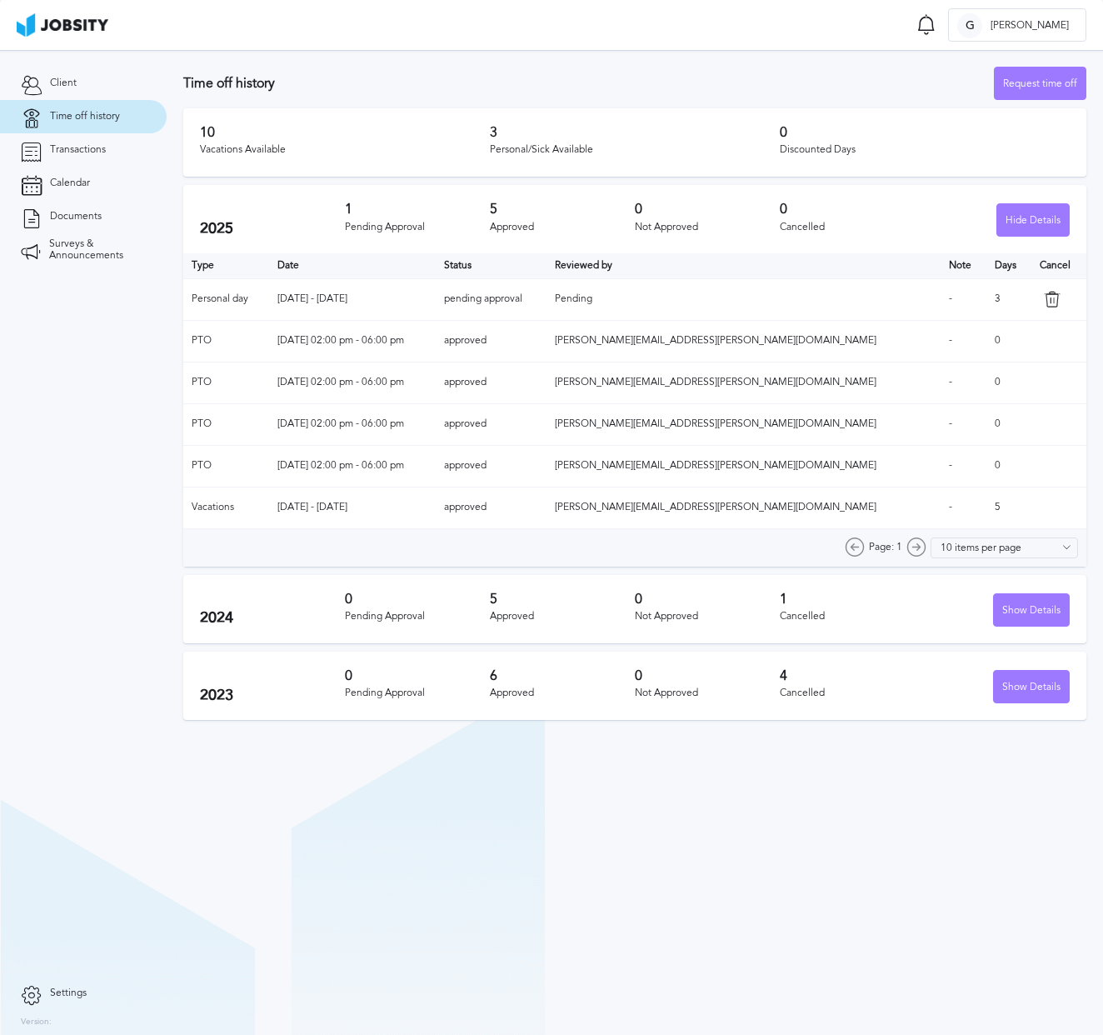
click at [480, 604] on h3 "0" at bounding box center [417, 598] width 145 height 15
click at [510, 222] on div "Approved" at bounding box center [562, 228] width 145 height 12
click at [246, 138] on h3 "10" at bounding box center [345, 132] width 290 height 15
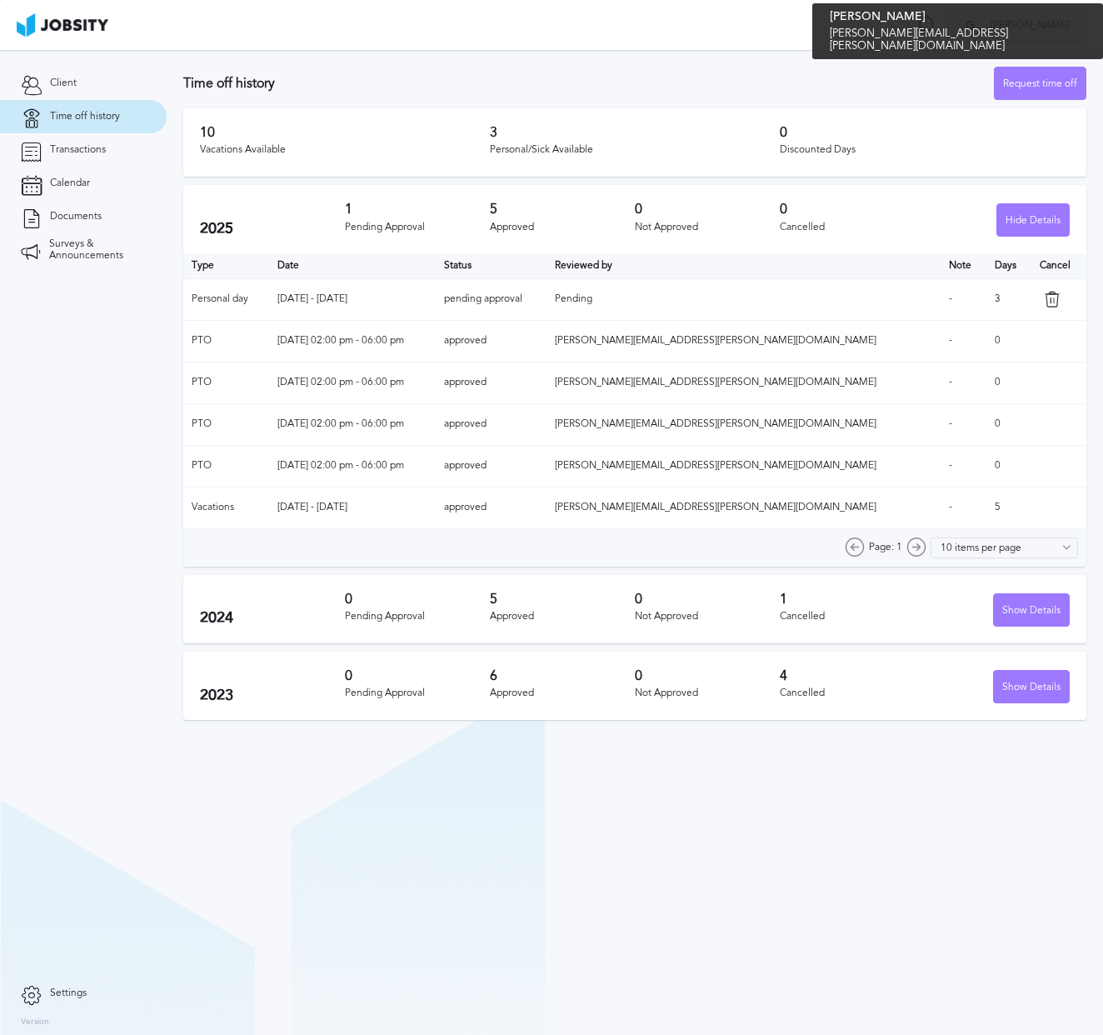
click at [1023, 22] on span "[PERSON_NAME]" at bounding box center [1029, 26] width 95 height 12
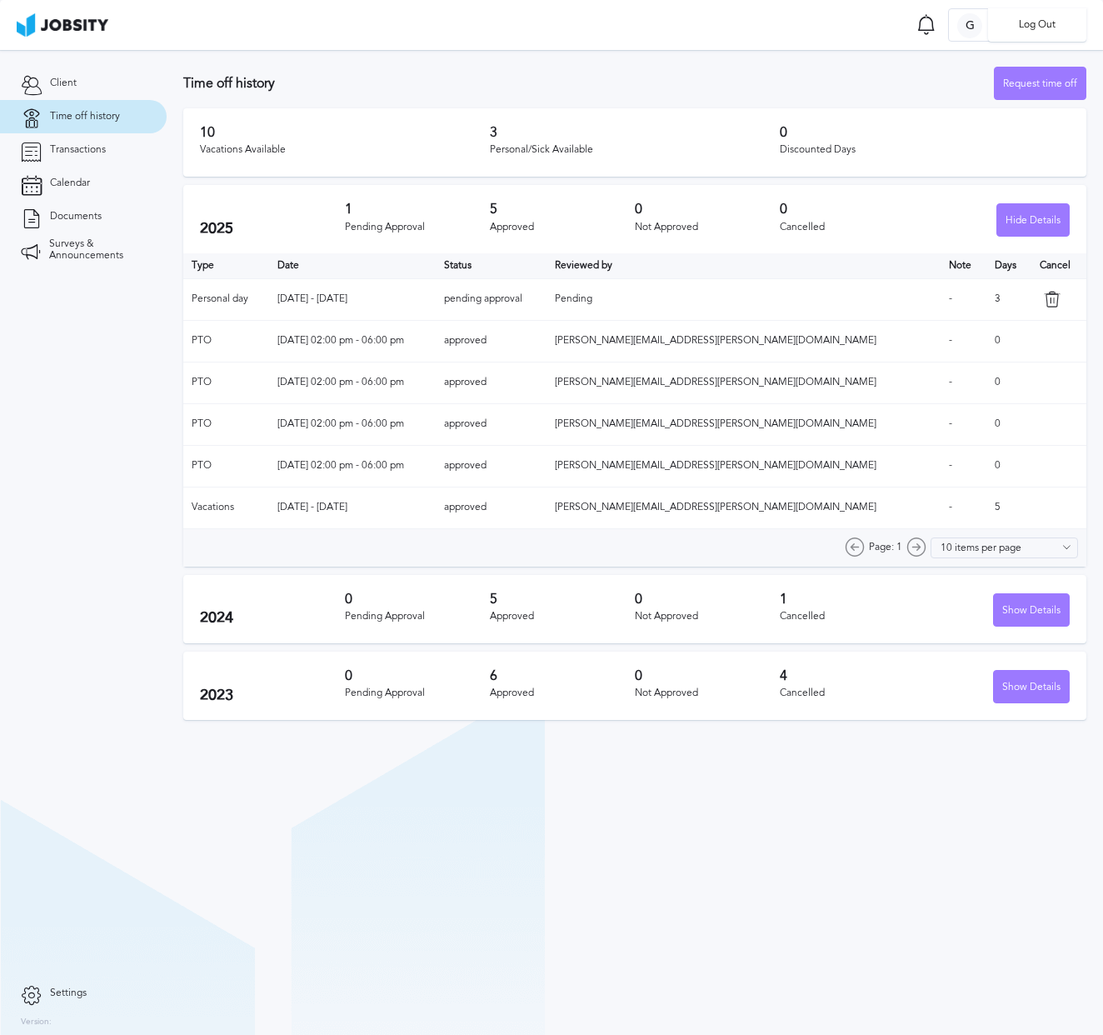
click at [97, 174] on div "Log Out" at bounding box center [551, 517] width 1103 height 1035
click at [76, 181] on span "Calendar" at bounding box center [70, 183] width 40 height 12
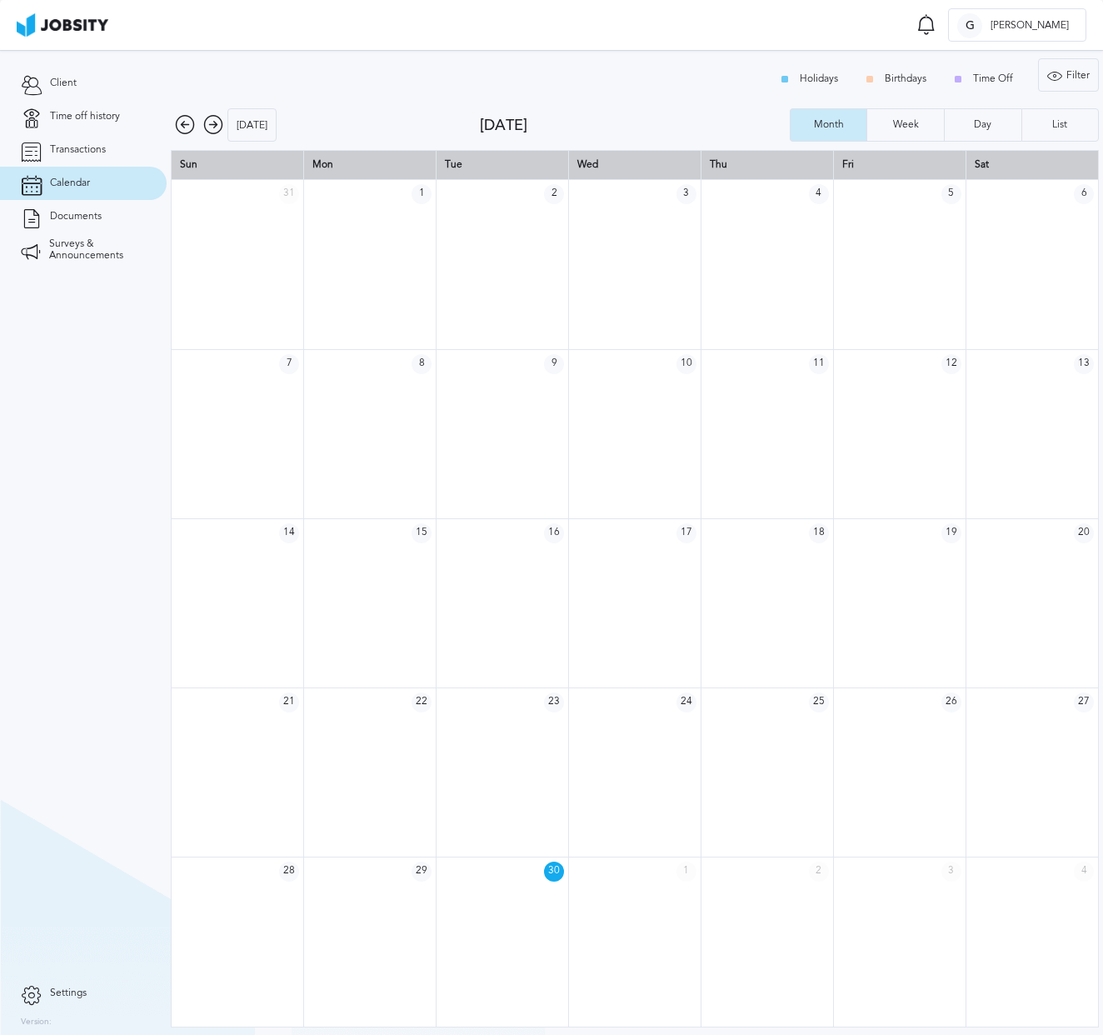
click at [220, 122] on icon at bounding box center [213, 125] width 20 height 20
click at [945, 396] on td at bounding box center [899, 433] width 132 height 169
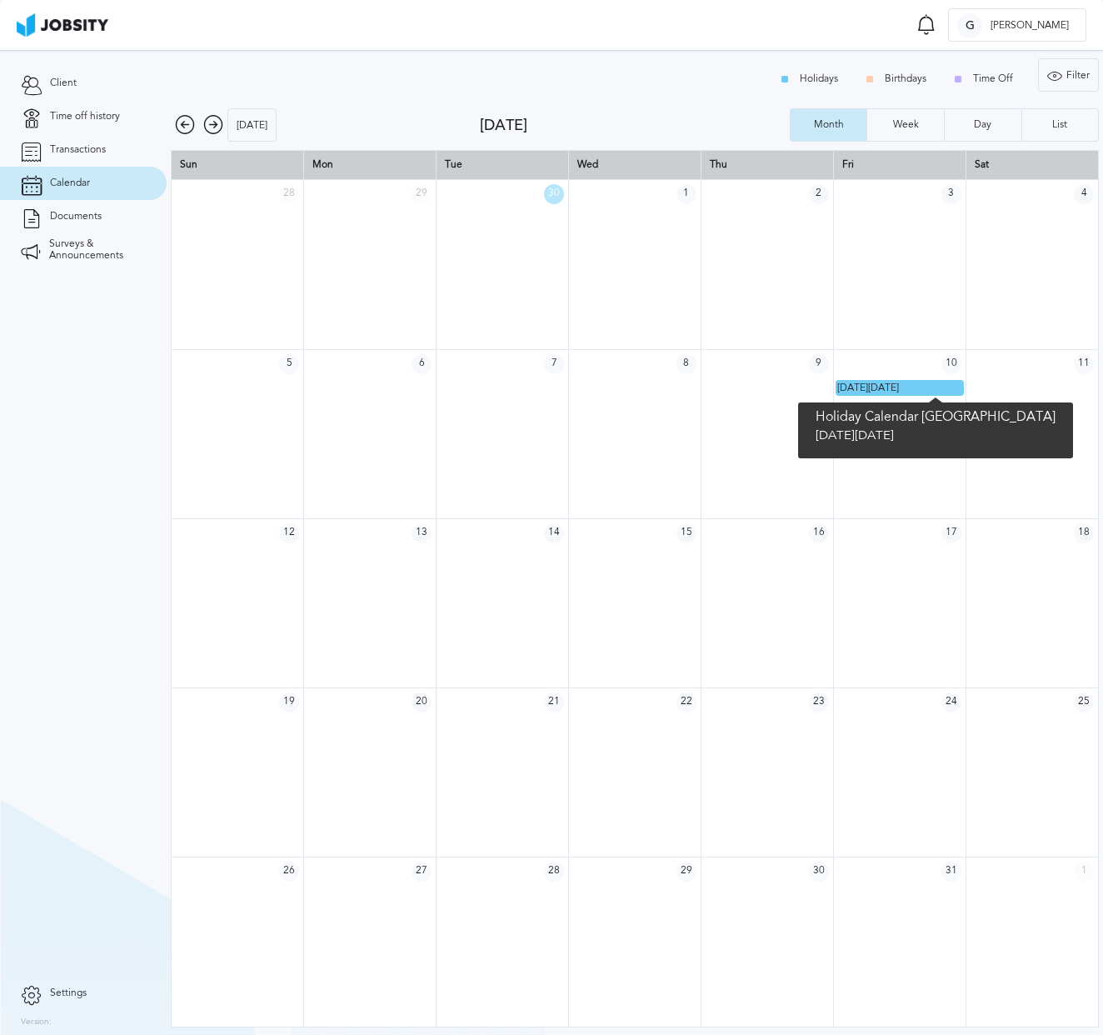
click at [899, 391] on span "[DATE][DATE]" at bounding box center [868, 388] width 62 height 12
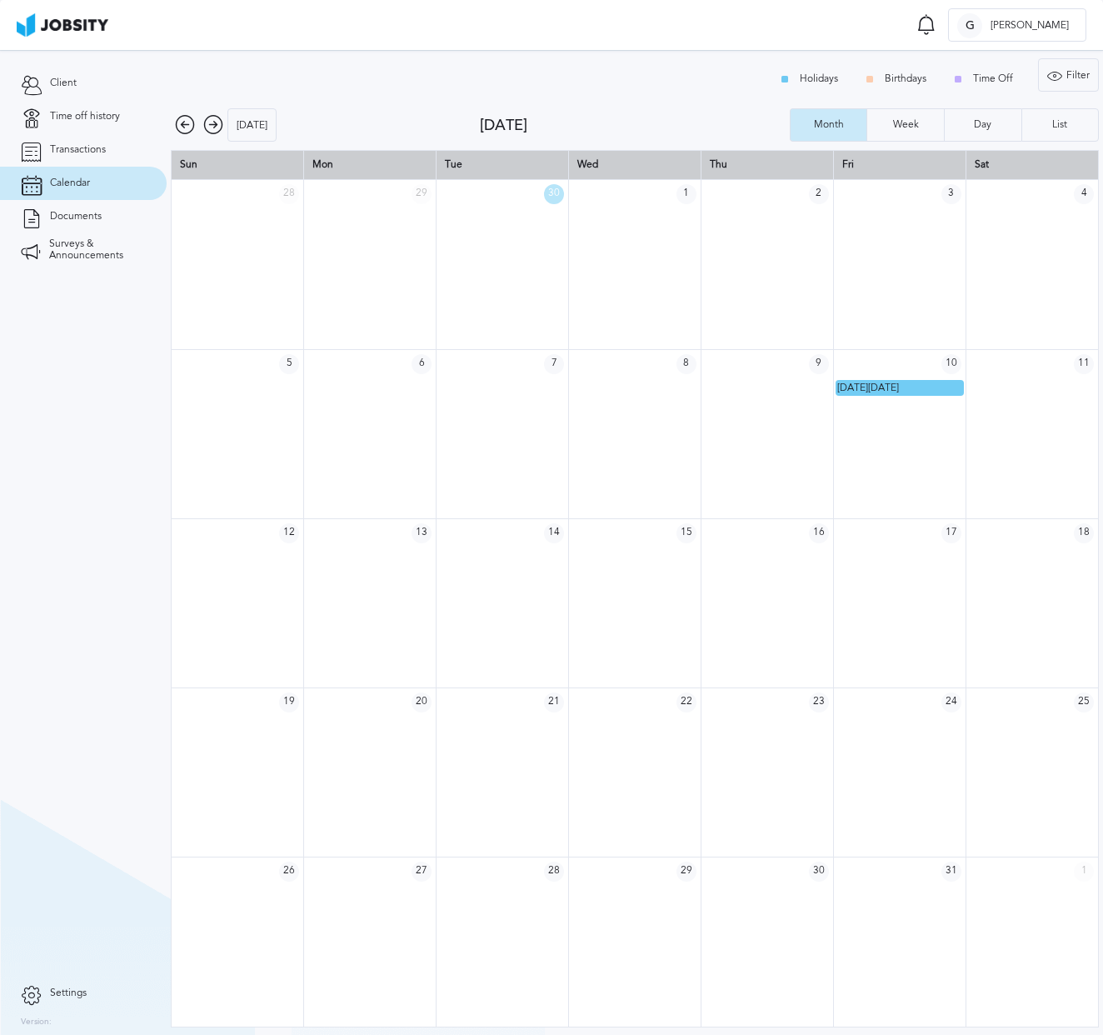
click at [216, 126] on icon at bounding box center [213, 125] width 20 height 20
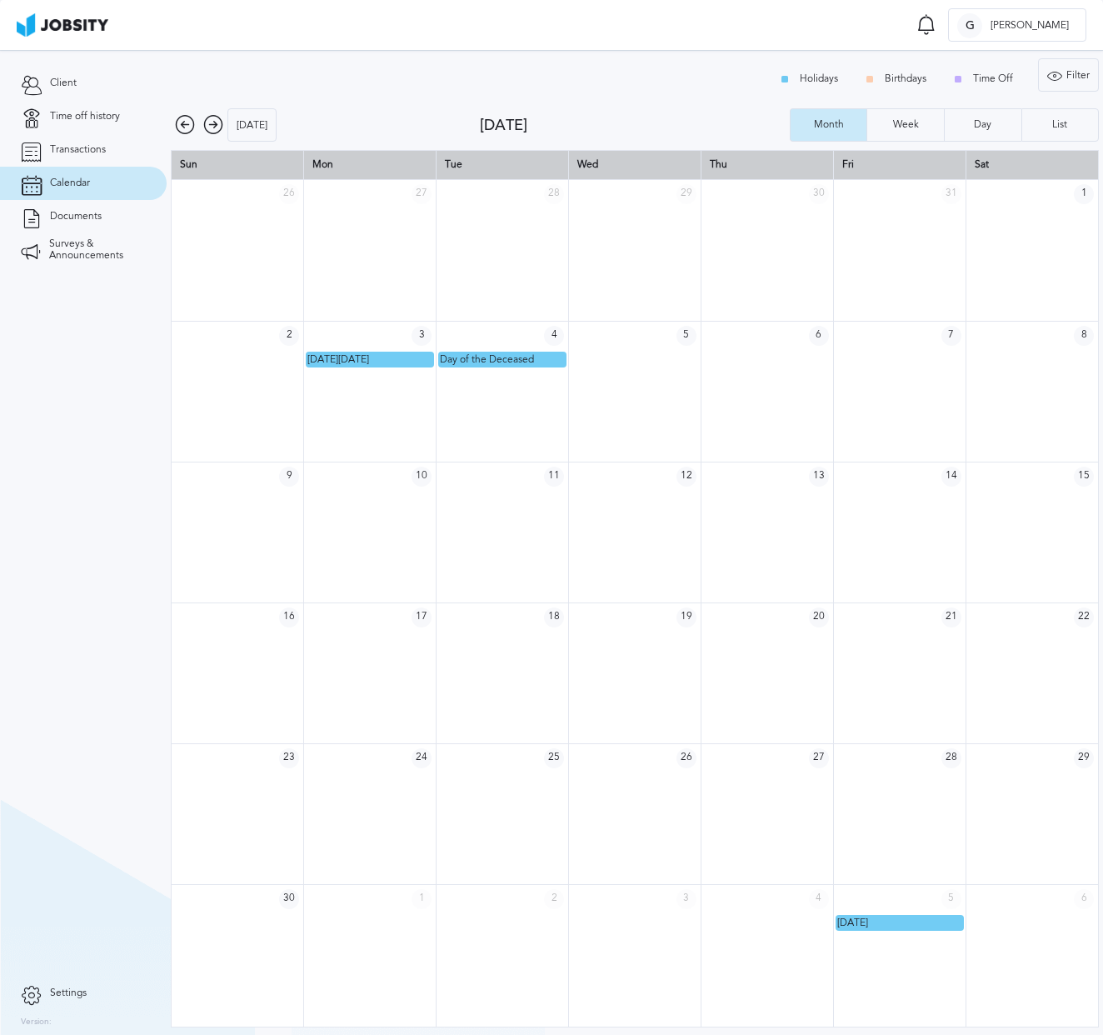
click at [214, 126] on icon at bounding box center [213, 125] width 20 height 20
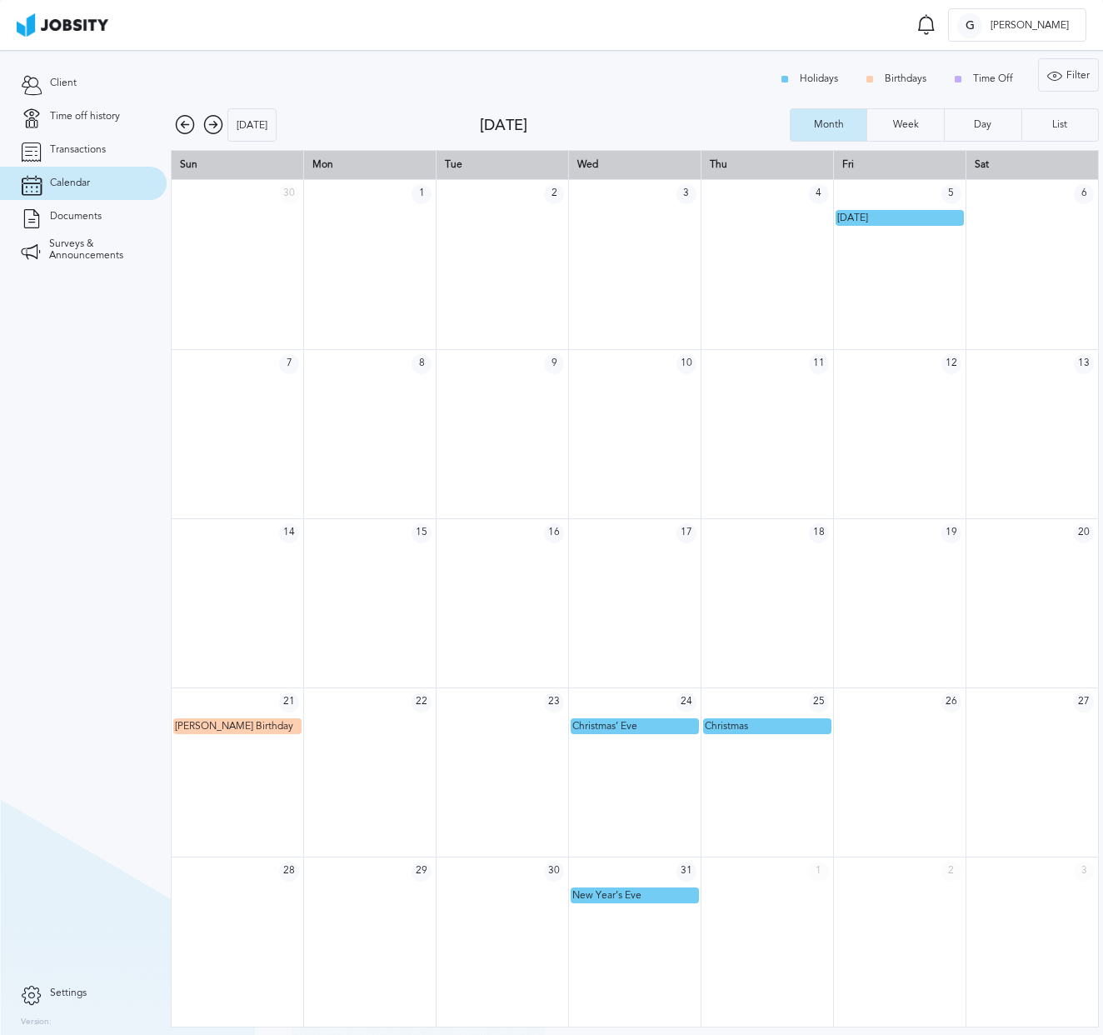
click at [214, 126] on icon at bounding box center [213, 125] width 20 height 20
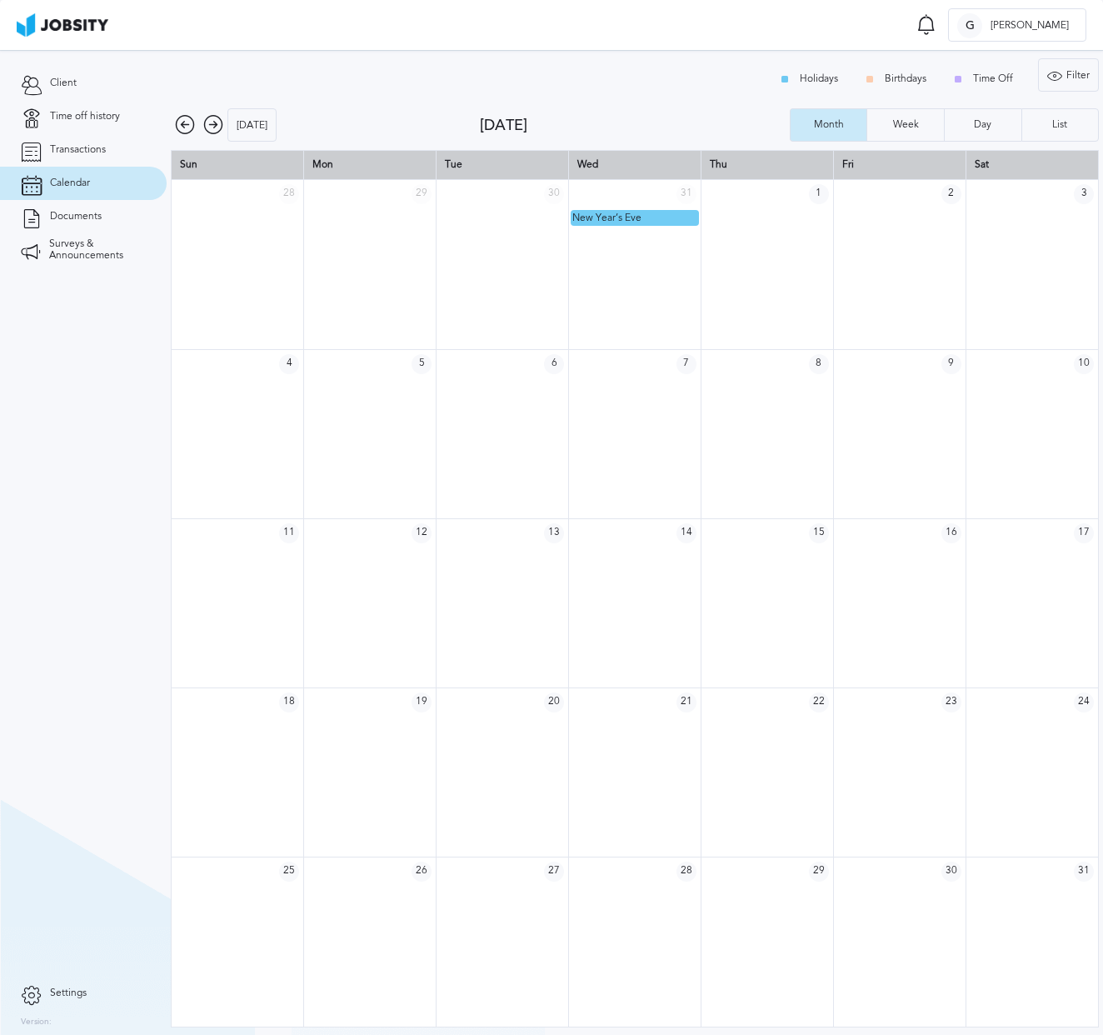
click at [214, 126] on icon at bounding box center [213, 125] width 20 height 20
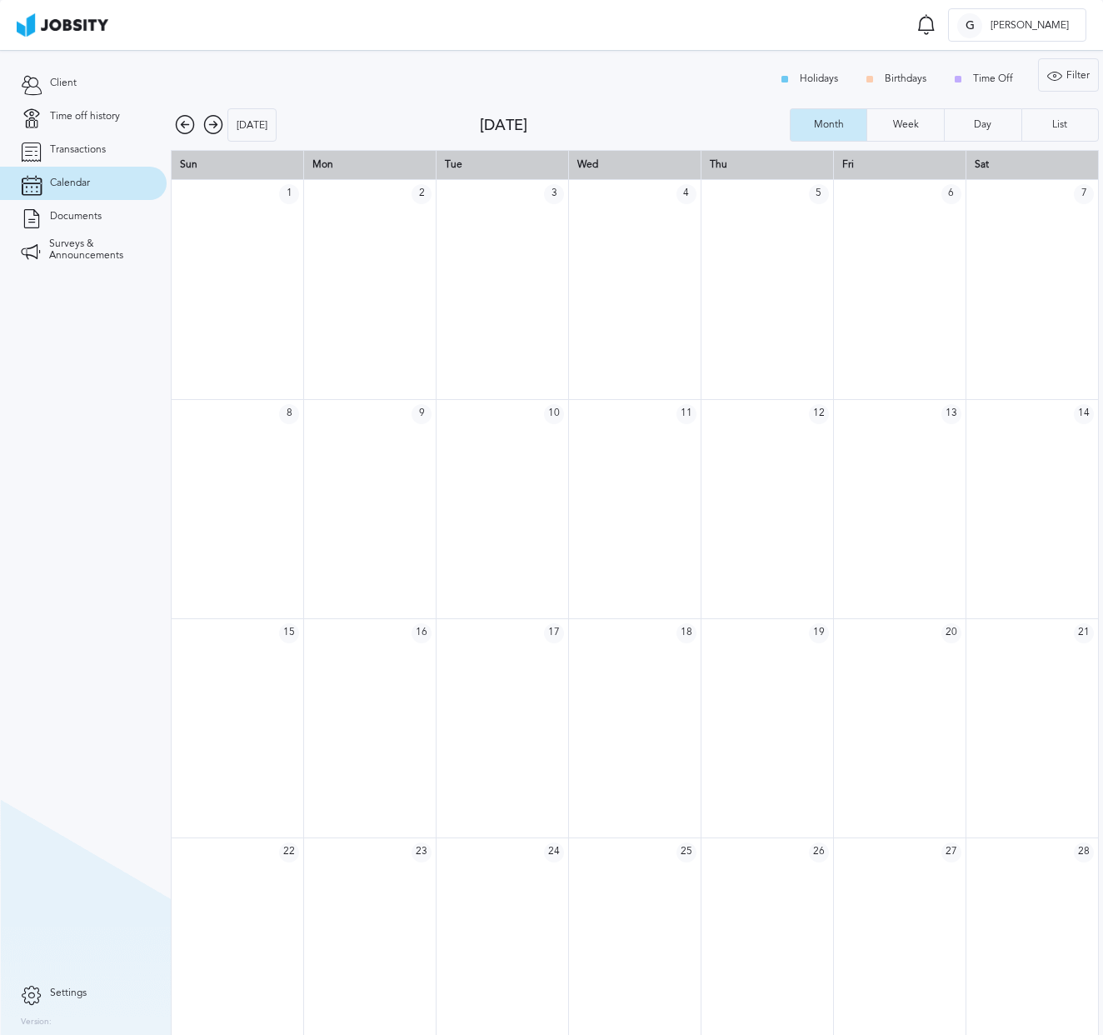
click at [187, 124] on icon at bounding box center [185, 125] width 20 height 20
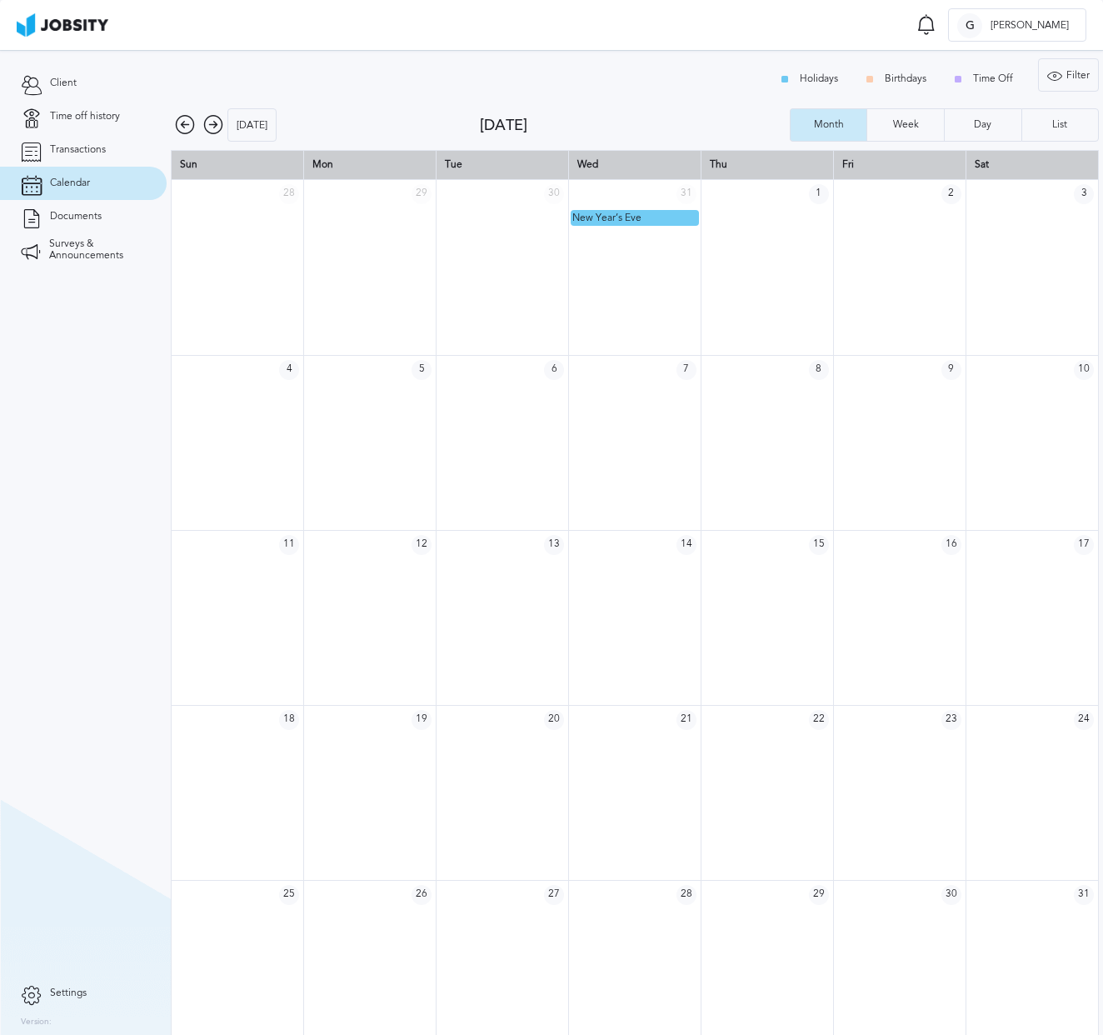
click at [187, 124] on icon at bounding box center [185, 125] width 20 height 20
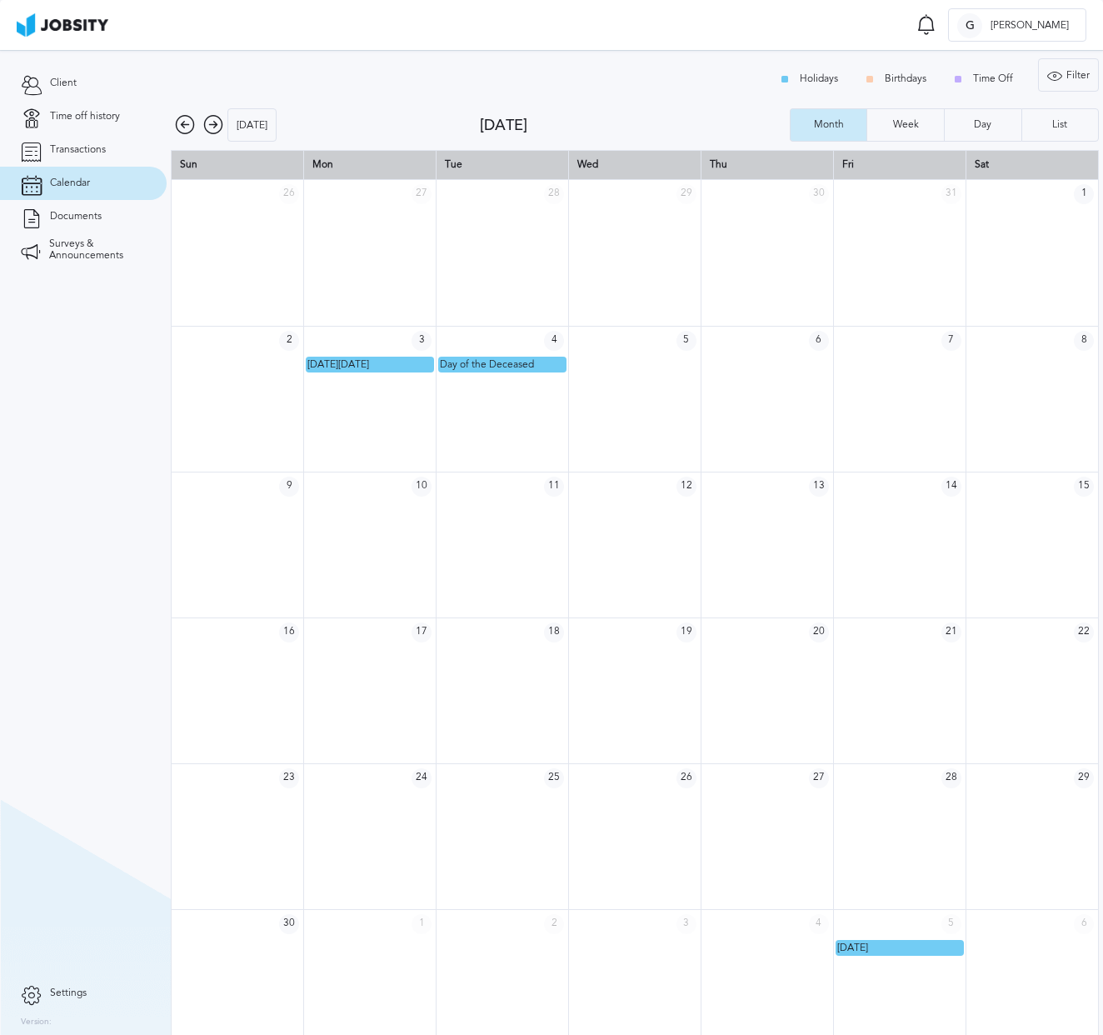
click at [186, 124] on icon at bounding box center [185, 125] width 20 height 20
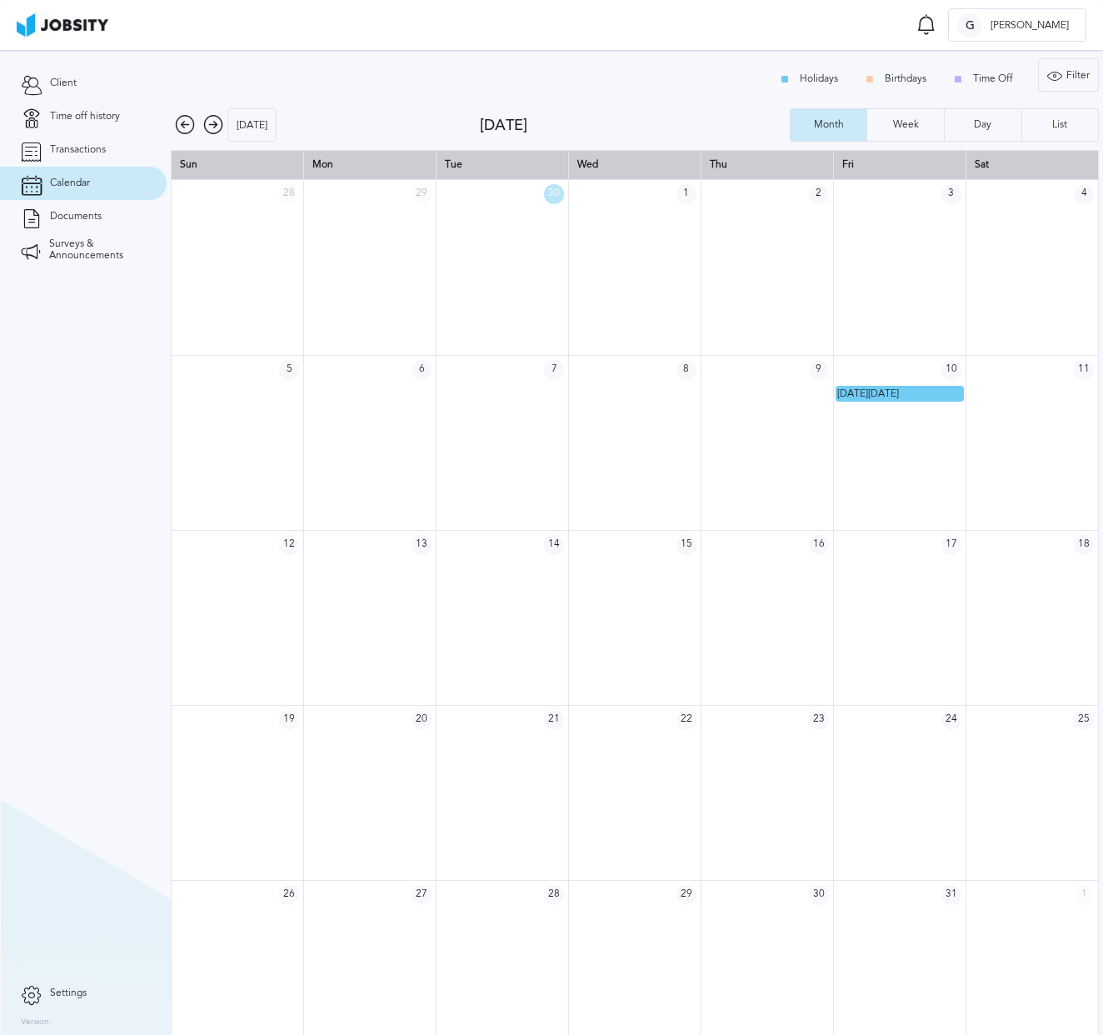
click at [182, 120] on icon at bounding box center [185, 125] width 20 height 20
click at [206, 120] on icon at bounding box center [213, 125] width 20 height 20
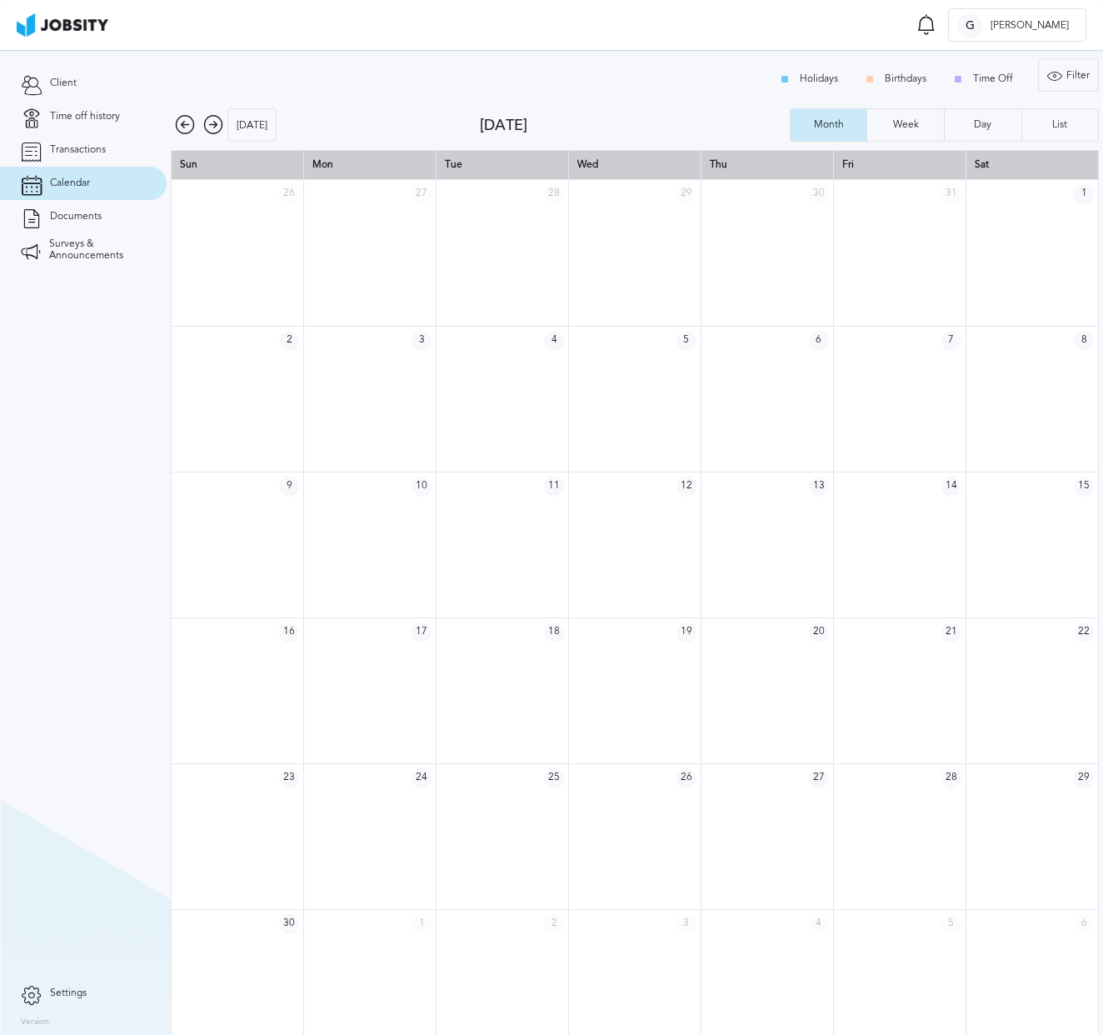
click at [206, 120] on icon at bounding box center [213, 125] width 20 height 20
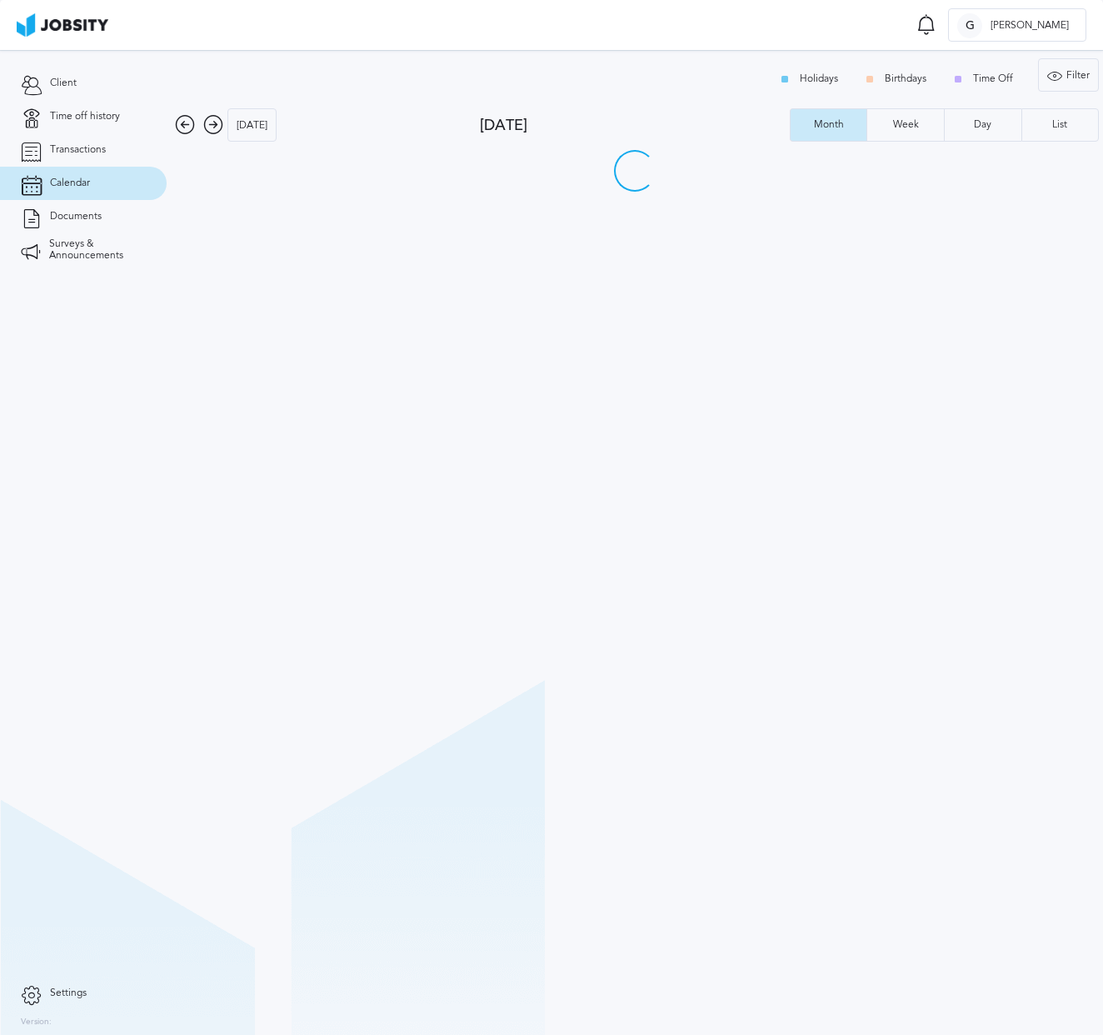
click at [993, 85] on div "Holidays Birthdays Time Off" at bounding box center [900, 78] width 260 height 33
click at [991, 80] on div "Holidays Birthdays Time Off" at bounding box center [900, 78] width 260 height 33
click at [990, 78] on div "Holidays Birthdays Time Off" at bounding box center [900, 78] width 260 height 33
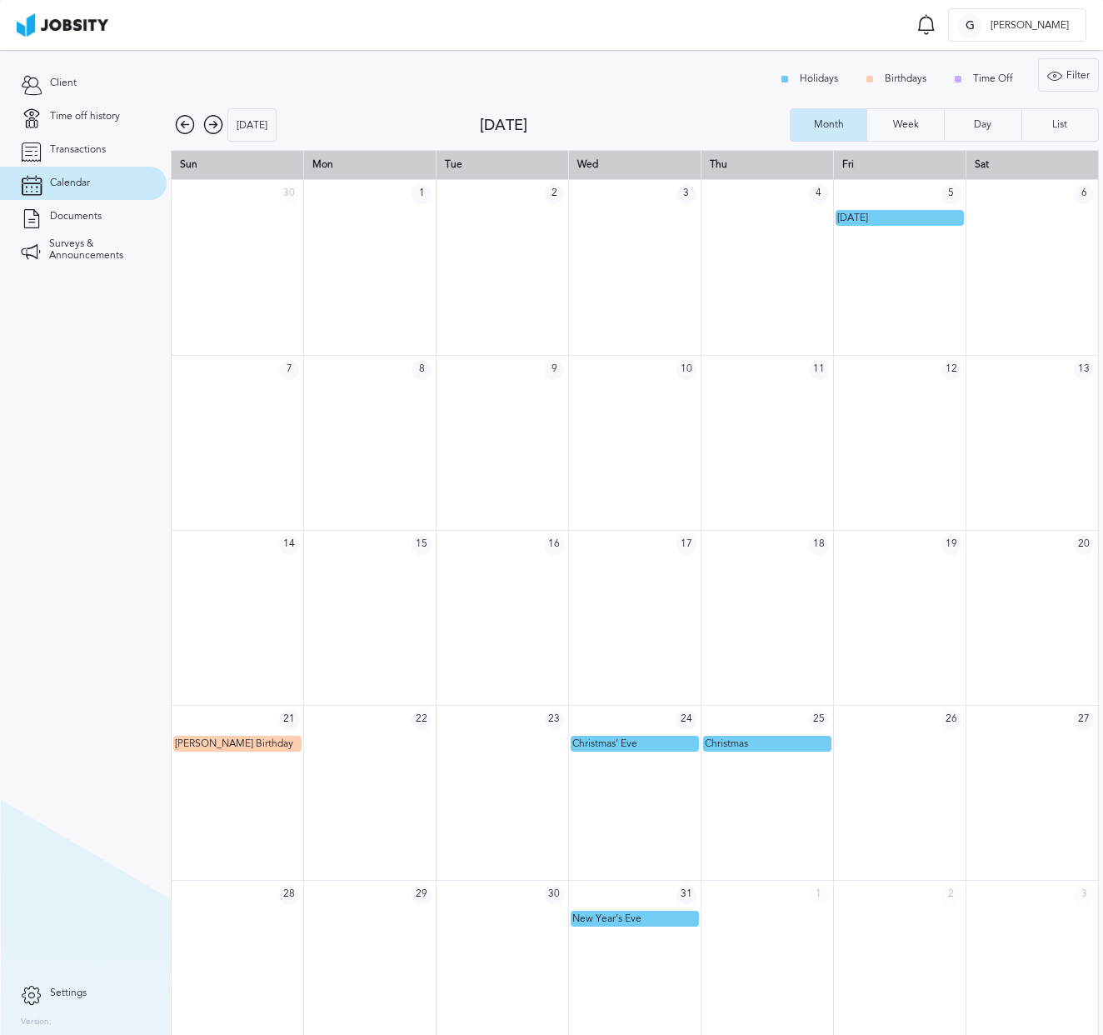
click at [955, 76] on div "Holidays Birthdays Time Off" at bounding box center [900, 78] width 260 height 33
click at [977, 76] on div "Holidays Birthdays Time Off" at bounding box center [900, 78] width 260 height 33
click at [980, 76] on div "Holidays Birthdays Time Off" at bounding box center [900, 78] width 260 height 33
click at [180, 120] on icon at bounding box center [185, 125] width 20 height 20
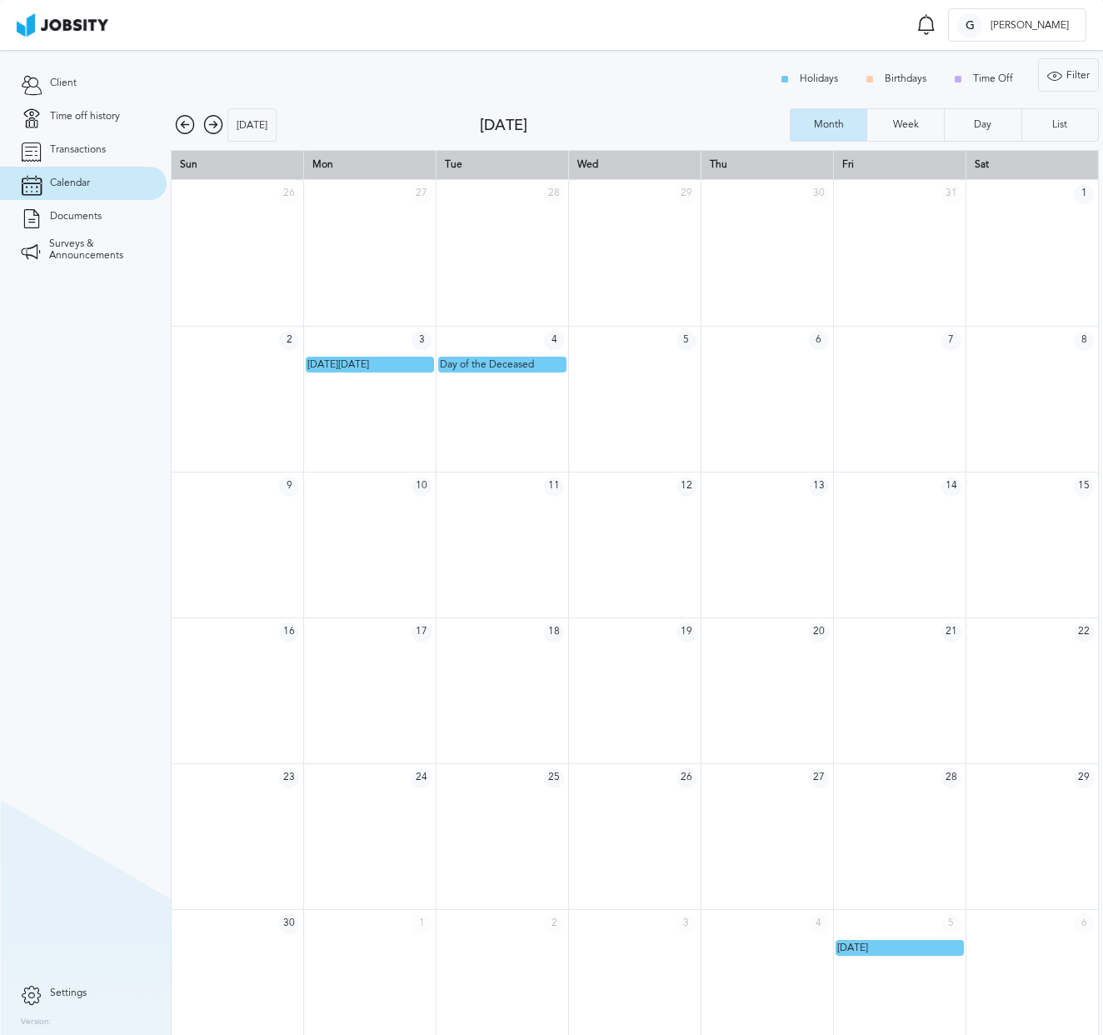
click at [180, 120] on icon at bounding box center [185, 125] width 20 height 20
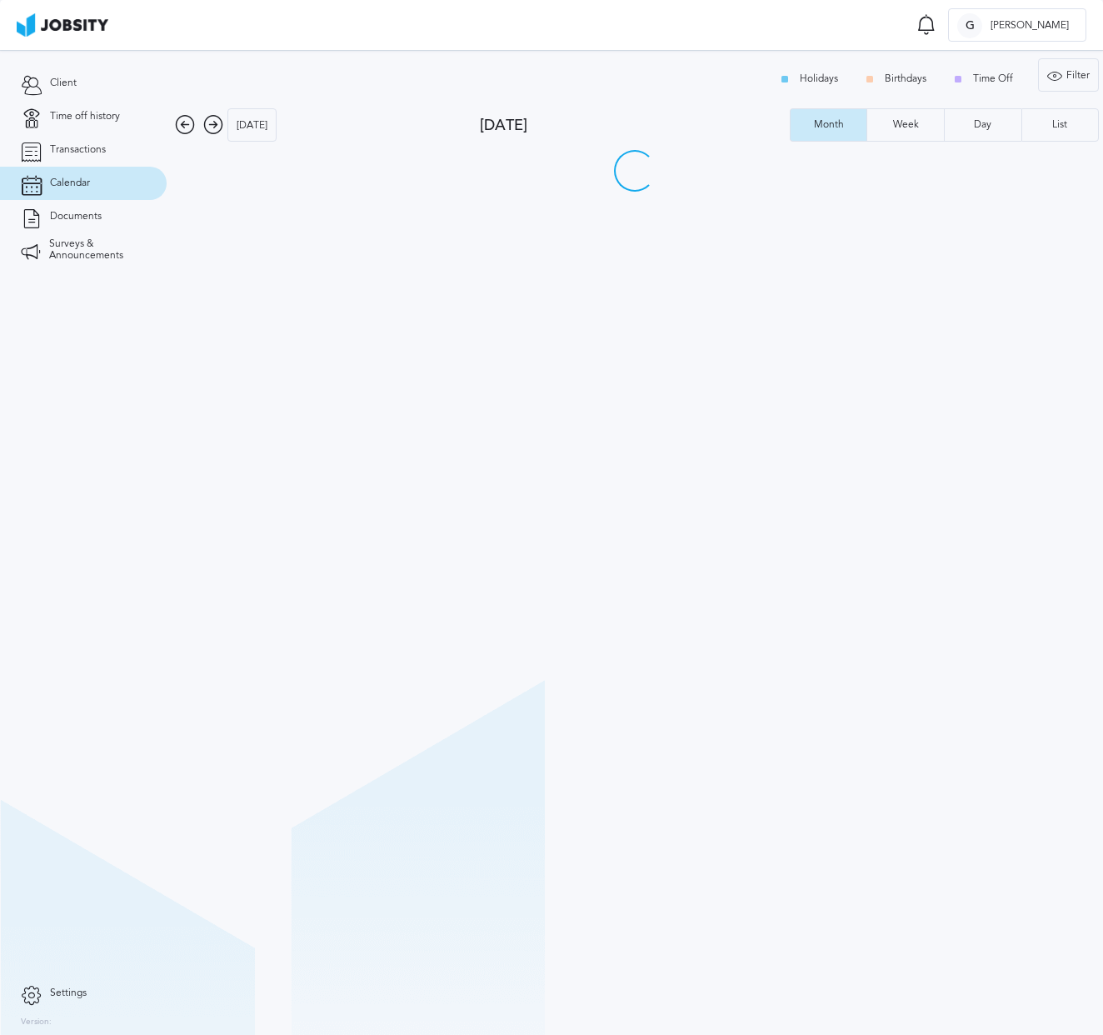
click at [180, 120] on icon at bounding box center [185, 125] width 20 height 20
click at [975, 75] on div "Holidays Birthdays Time Off" at bounding box center [900, 78] width 260 height 33
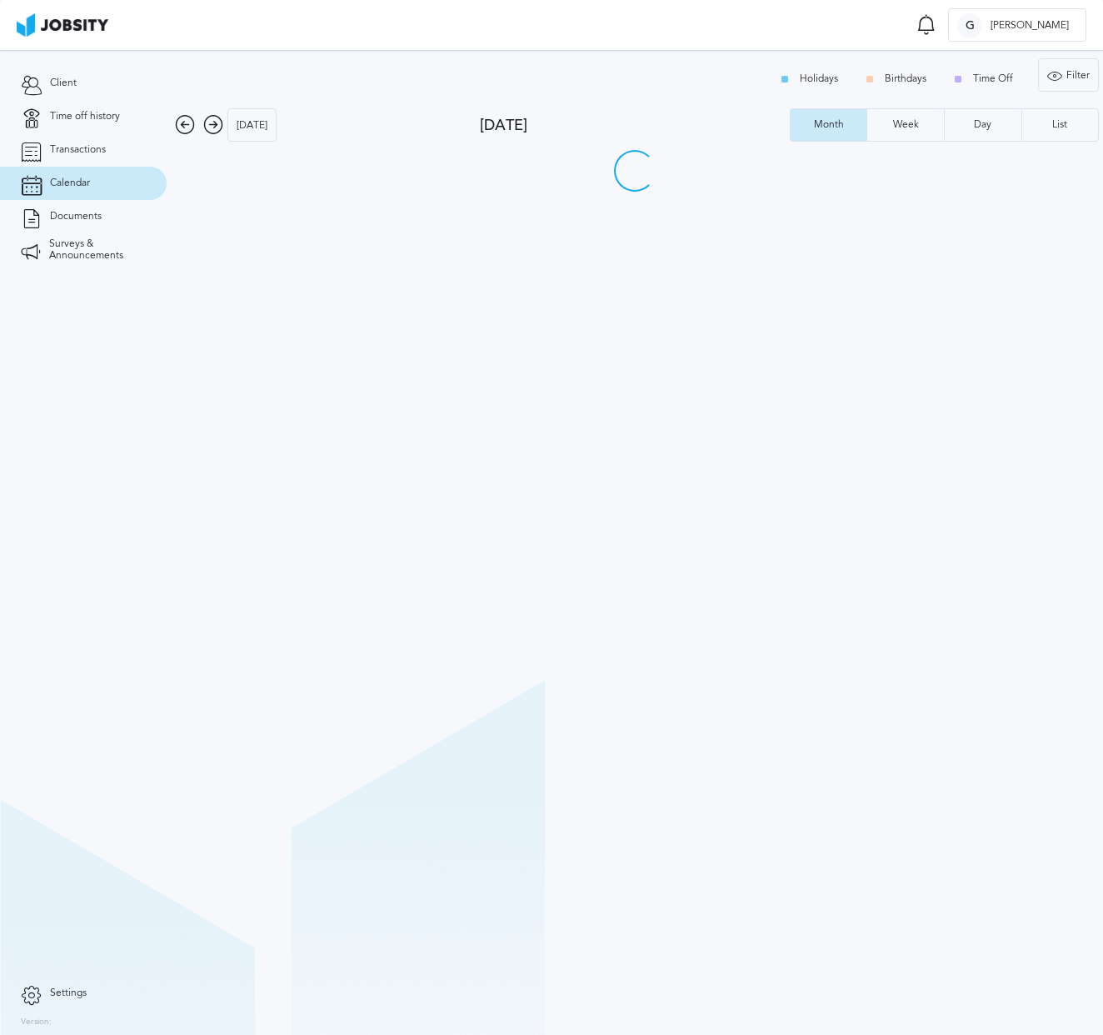
click at [984, 76] on div "Holidays Birthdays Time Off" at bounding box center [900, 78] width 260 height 33
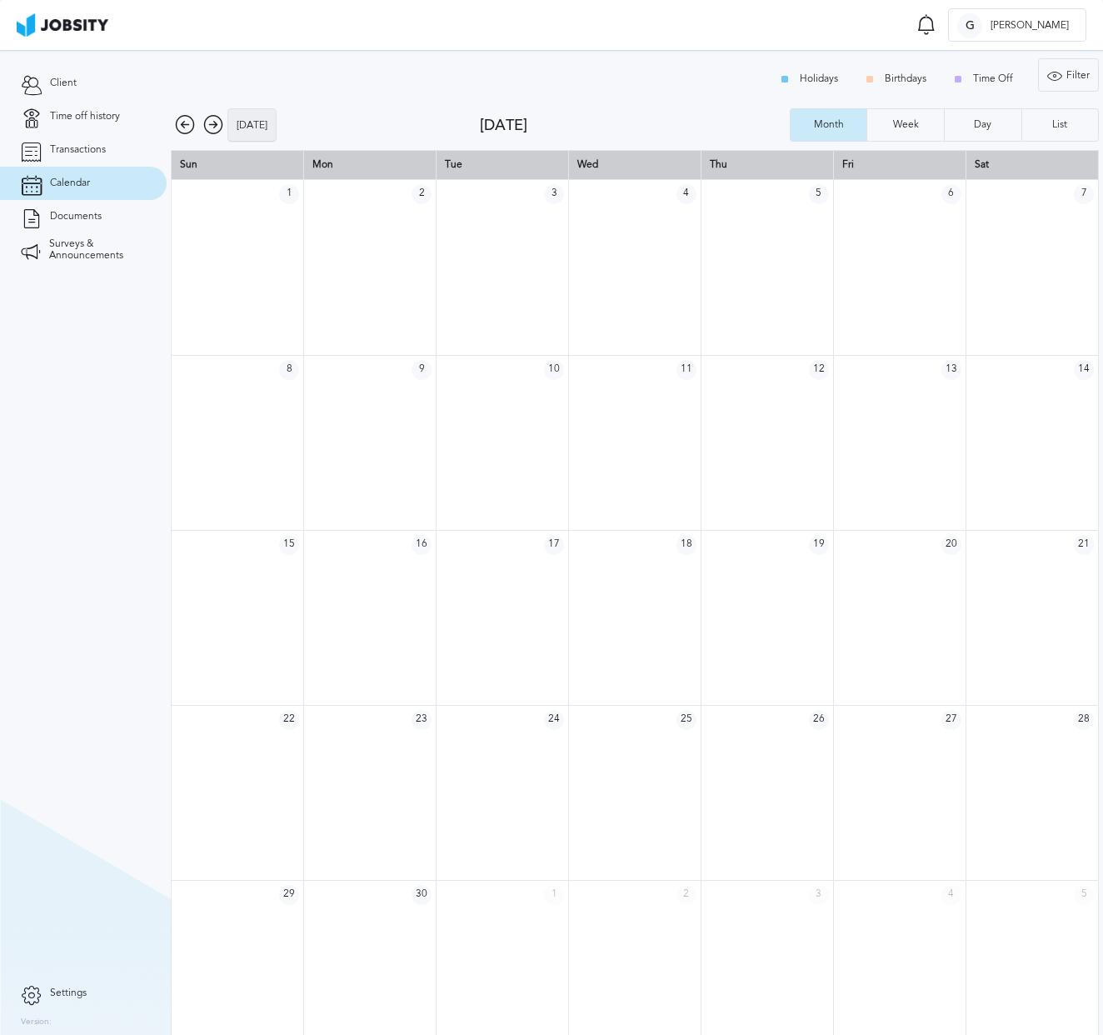
click at [250, 131] on div "[DATE]" at bounding box center [251, 125] width 47 height 33
click at [713, 721] on td "25" at bounding box center [767, 719] width 132 height 29
click at [530, 889] on td "30" at bounding box center [503, 894] width 132 height 29
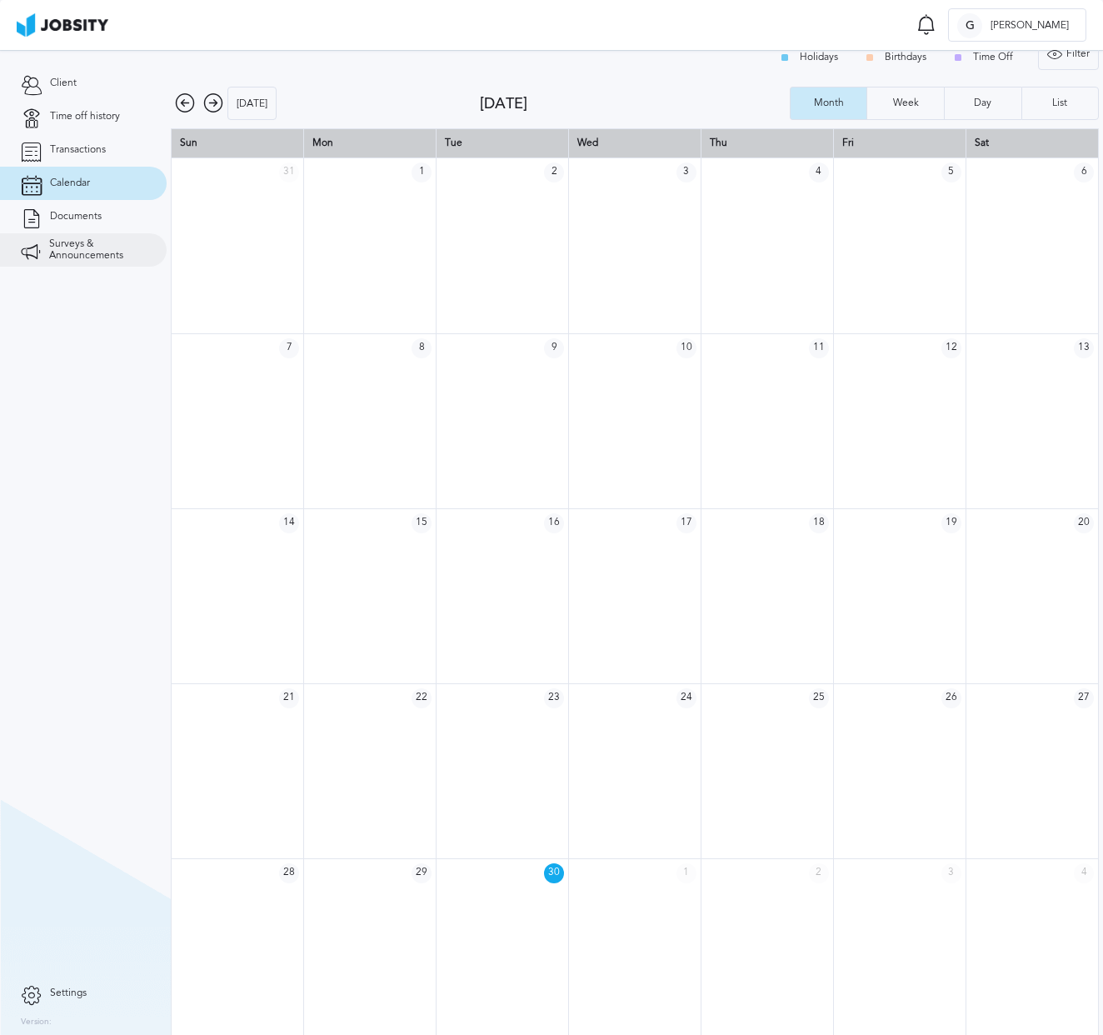
click at [75, 255] on span "Surveys & Announcements" at bounding box center [97, 249] width 97 height 23
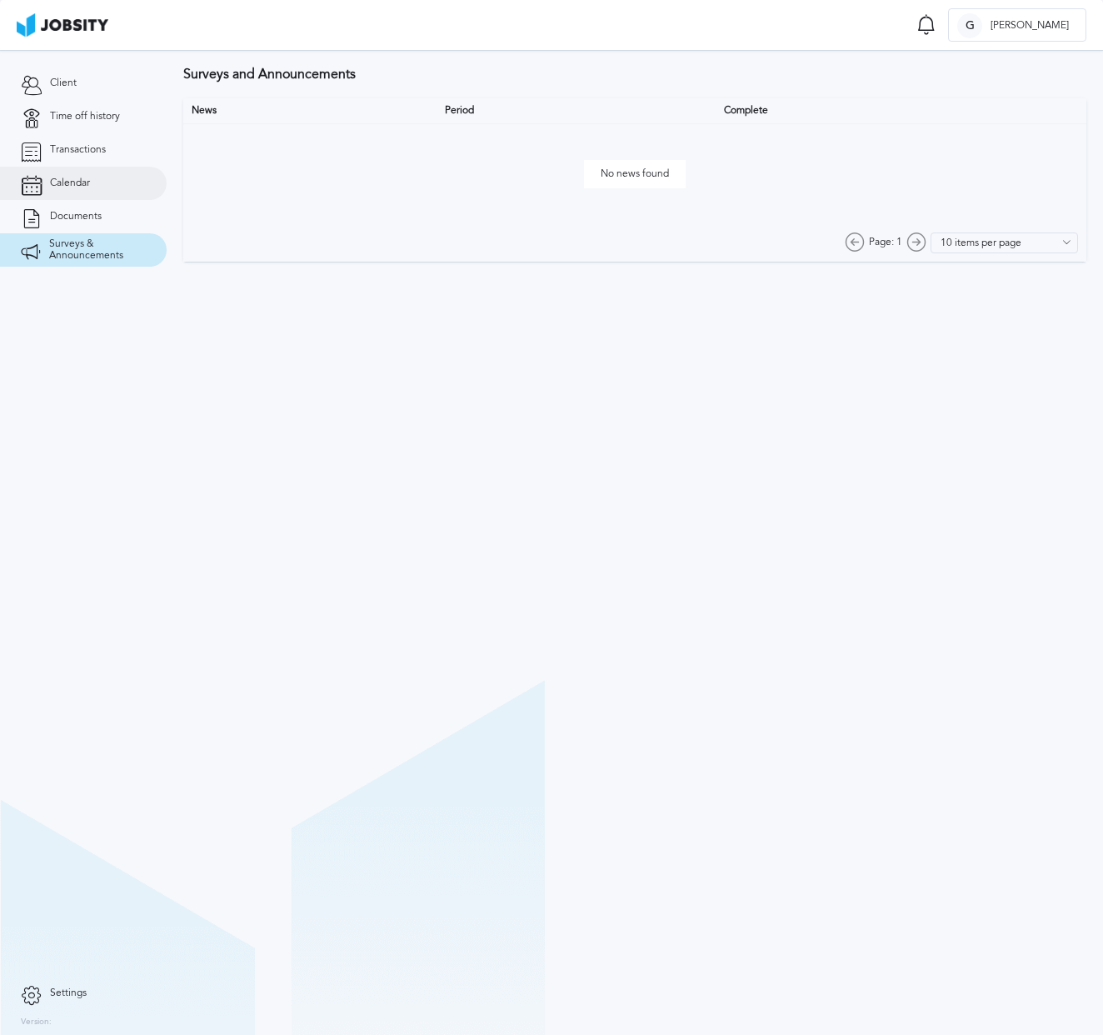
click at [87, 198] on link "Calendar" at bounding box center [83, 183] width 167 height 33
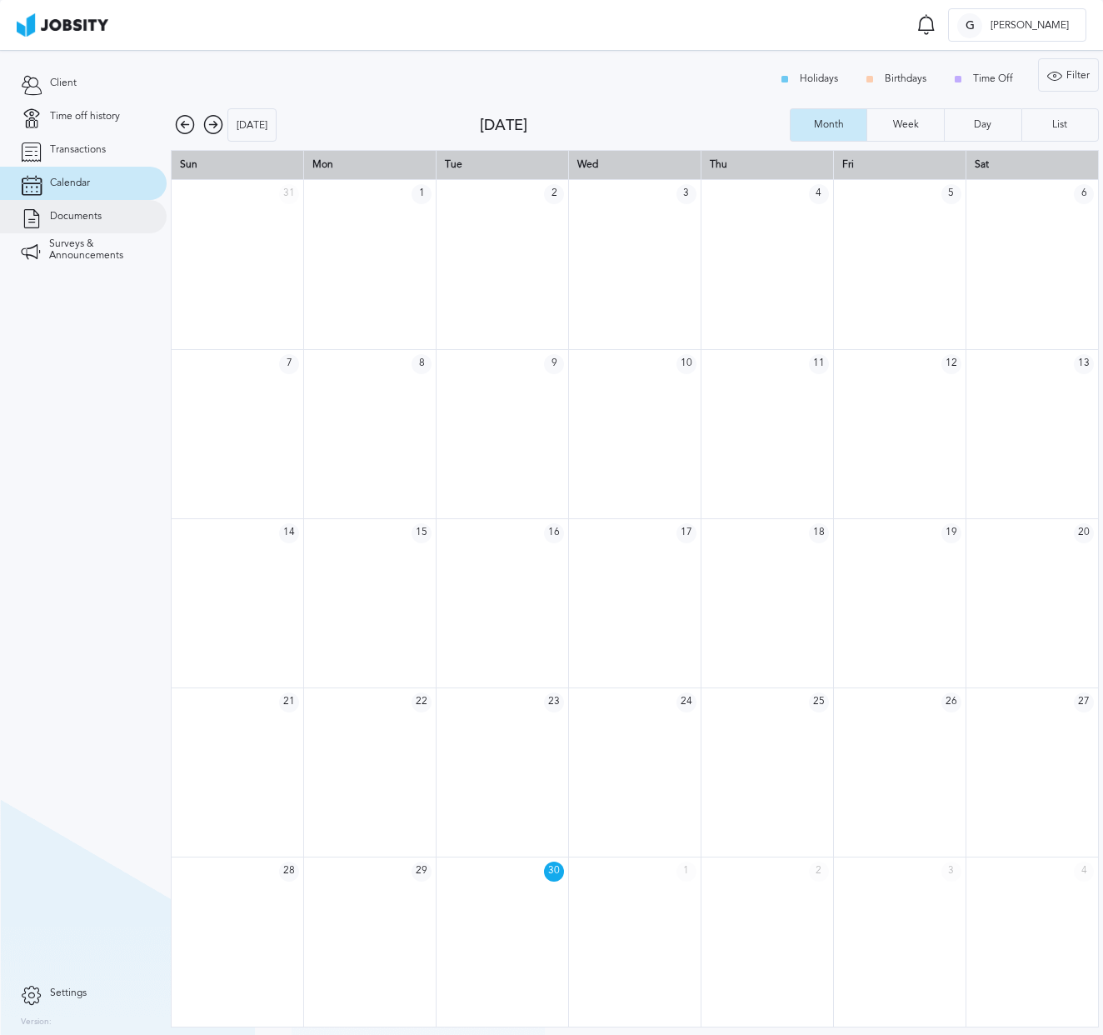
click at [87, 206] on link "Documents" at bounding box center [83, 216] width 167 height 33
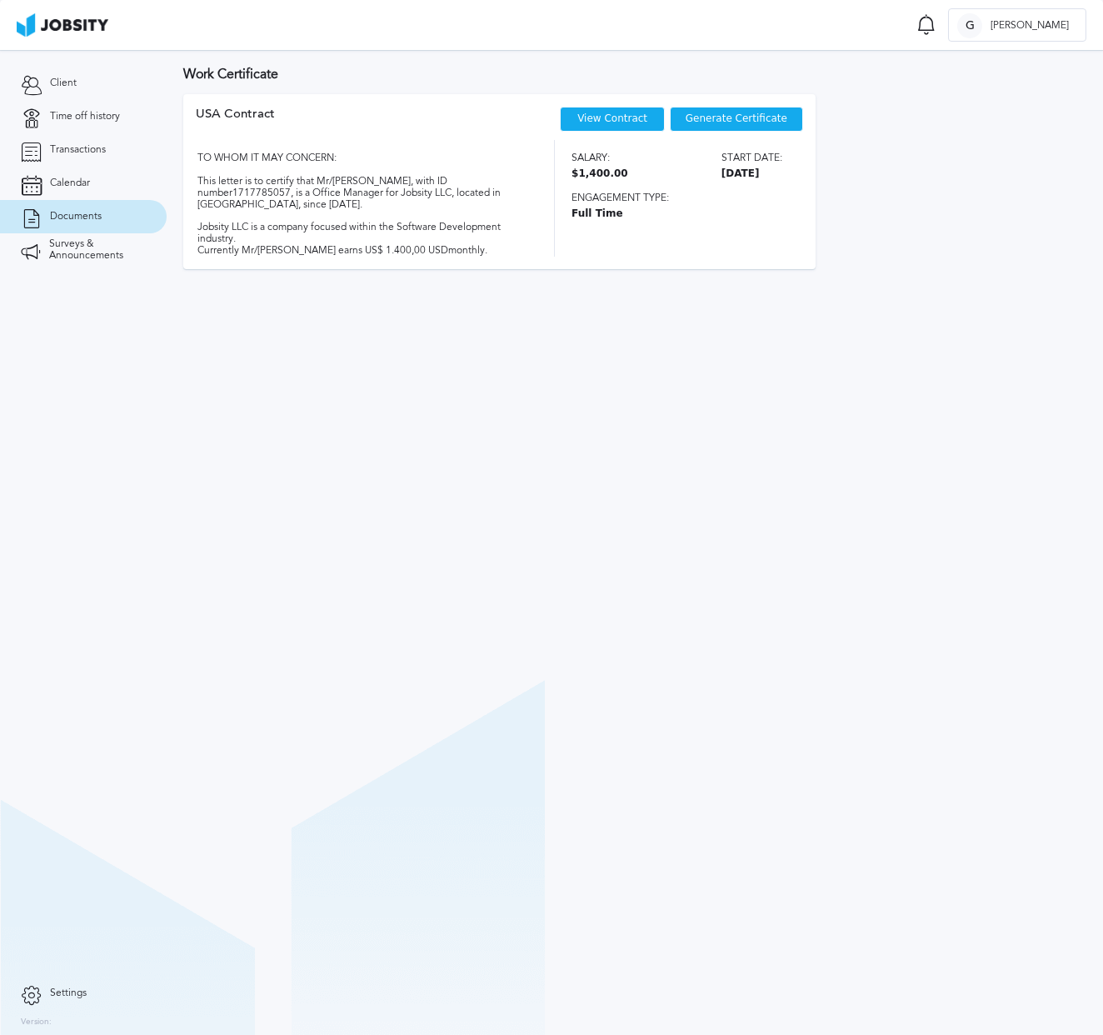
click at [619, 119] on link "View Contract" at bounding box center [612, 118] width 70 height 12
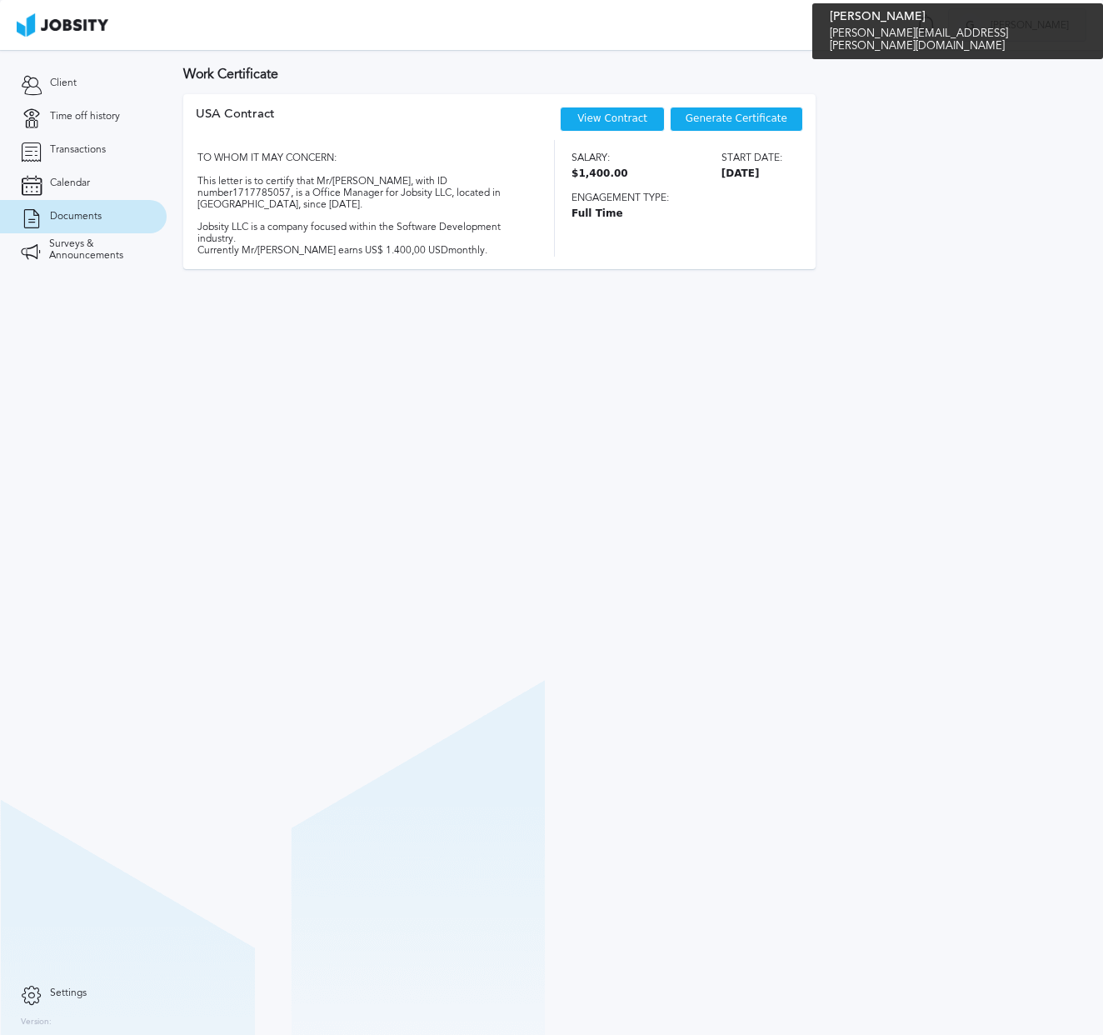
click at [982, 17] on div at bounding box center [969, 25] width 25 height 25
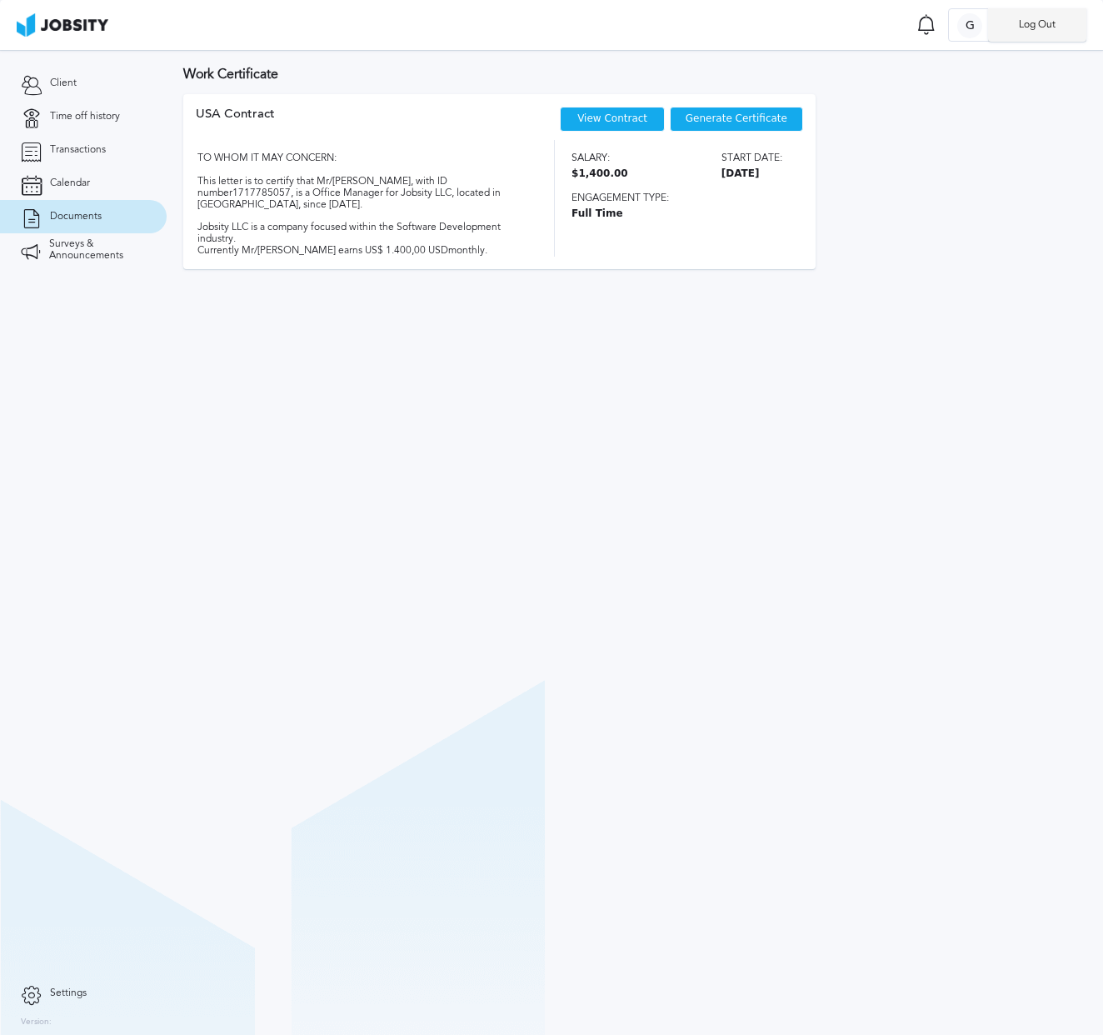
click at [1048, 15] on li "Log Out" at bounding box center [1037, 24] width 98 height 33
